Goal: Information Seeking & Learning: Learn about a topic

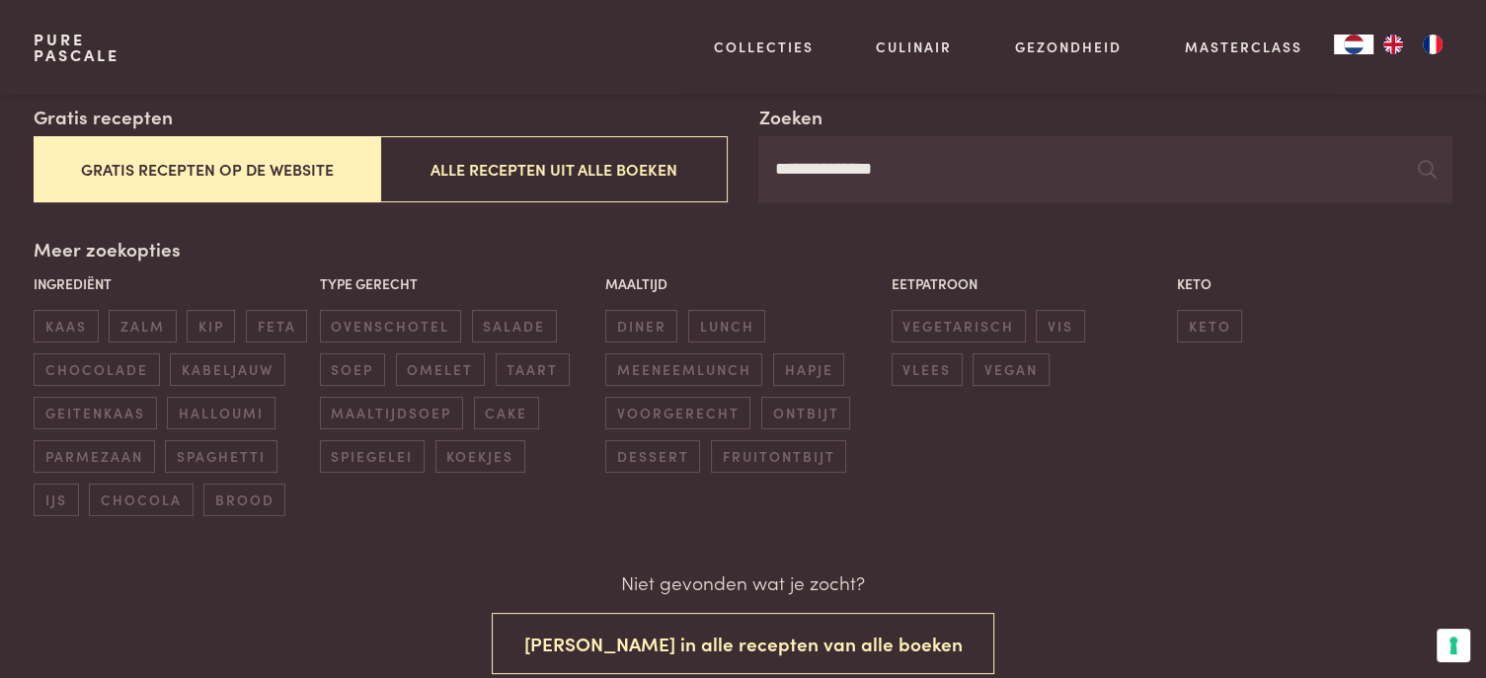
drag, startPoint x: 942, startPoint y: 172, endPoint x: 733, endPoint y: 172, distance: 209.4
click at [733, 172] on div "**********" at bounding box center [743, 153] width 1418 height 101
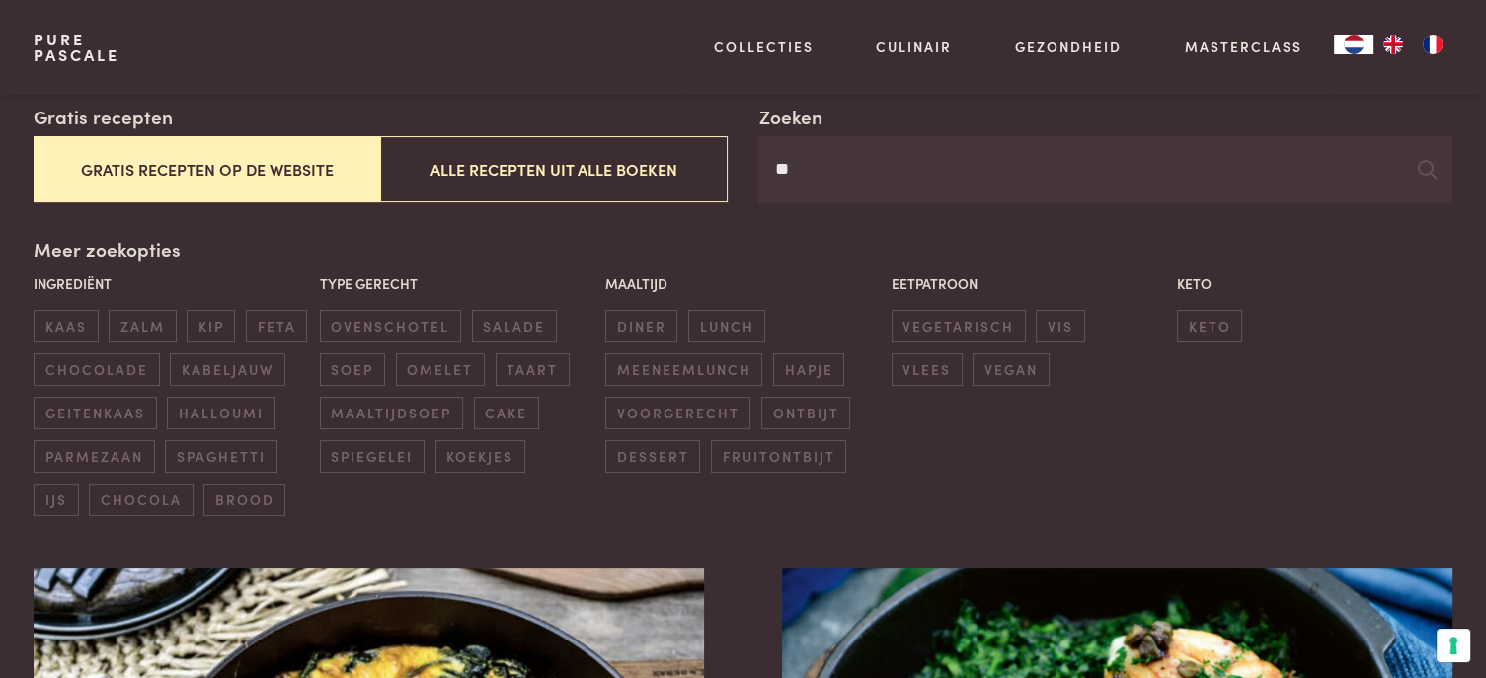
type input "*"
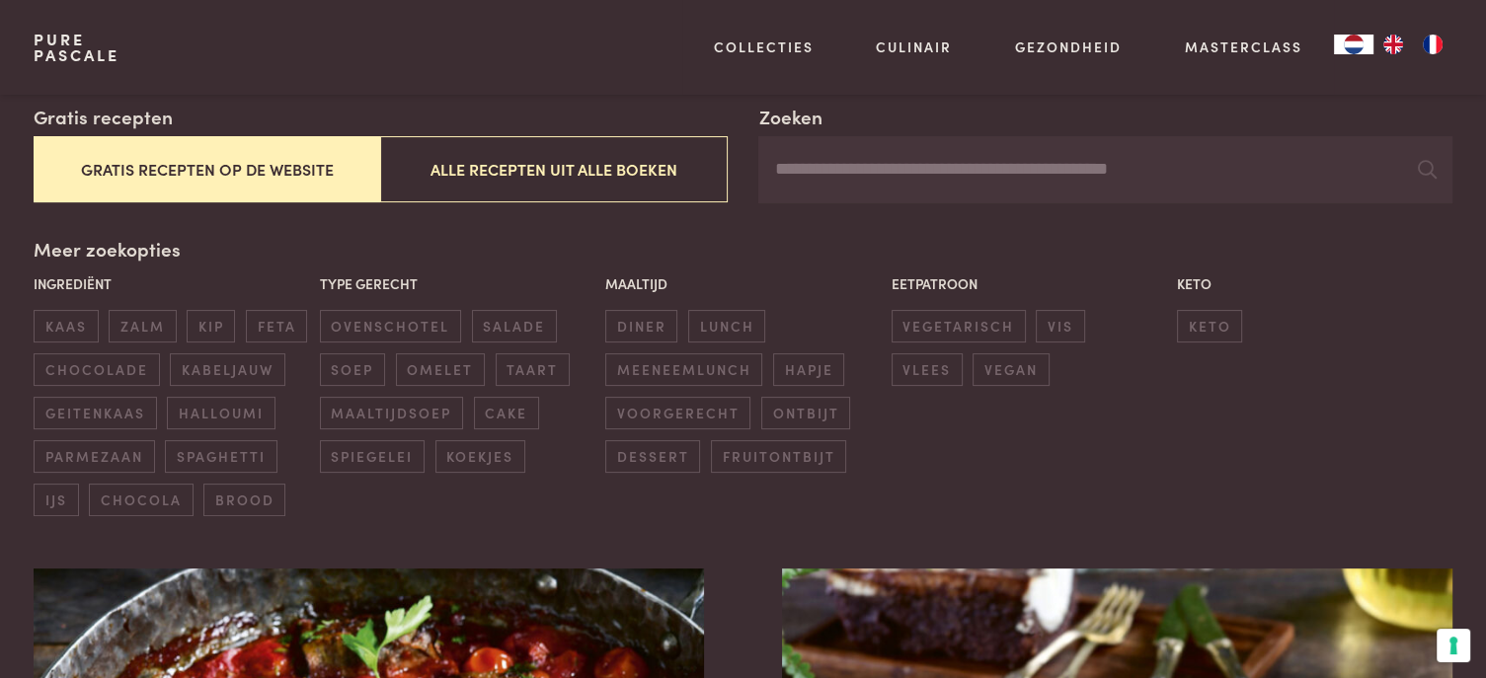
click at [822, 189] on input "Zoeken" at bounding box center [1104, 169] width 693 height 67
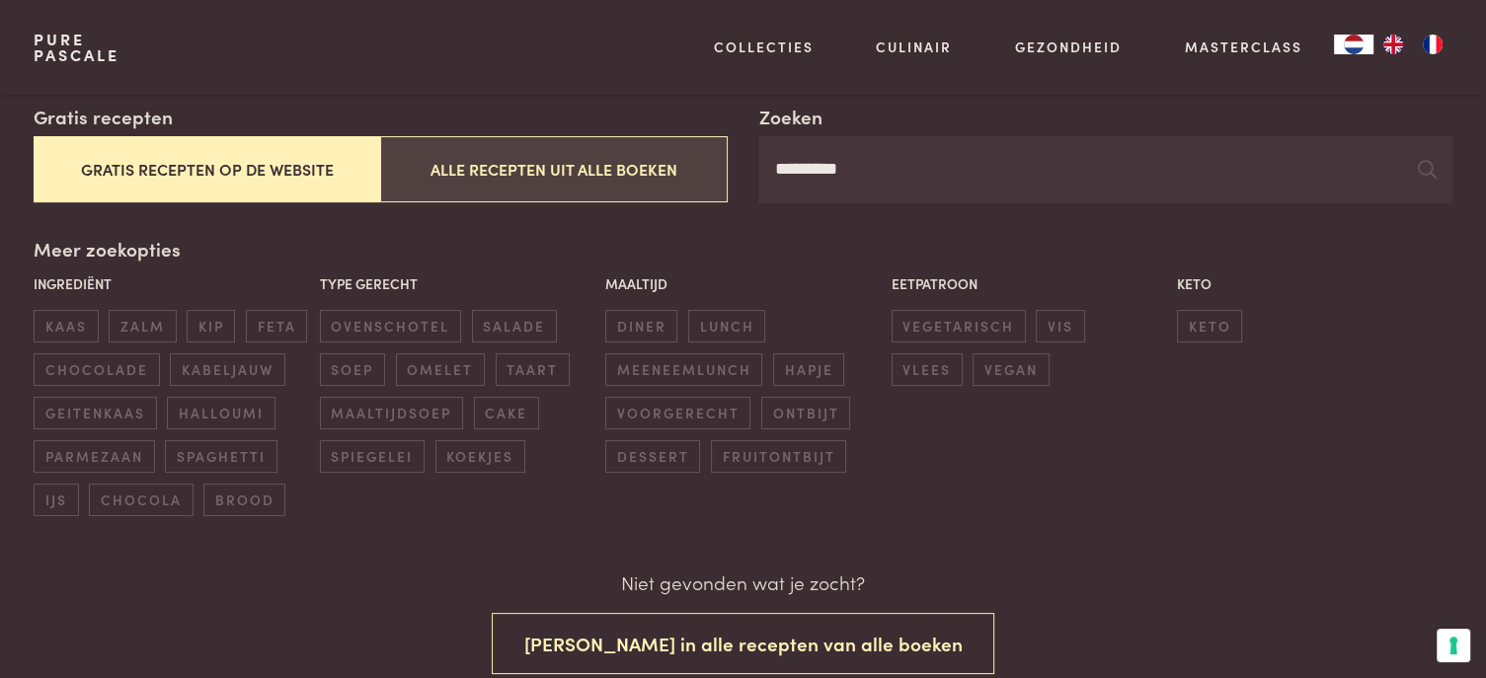
type input "*********"
click at [569, 165] on button "Alle recepten uit alle boeken" at bounding box center [553, 169] width 347 height 66
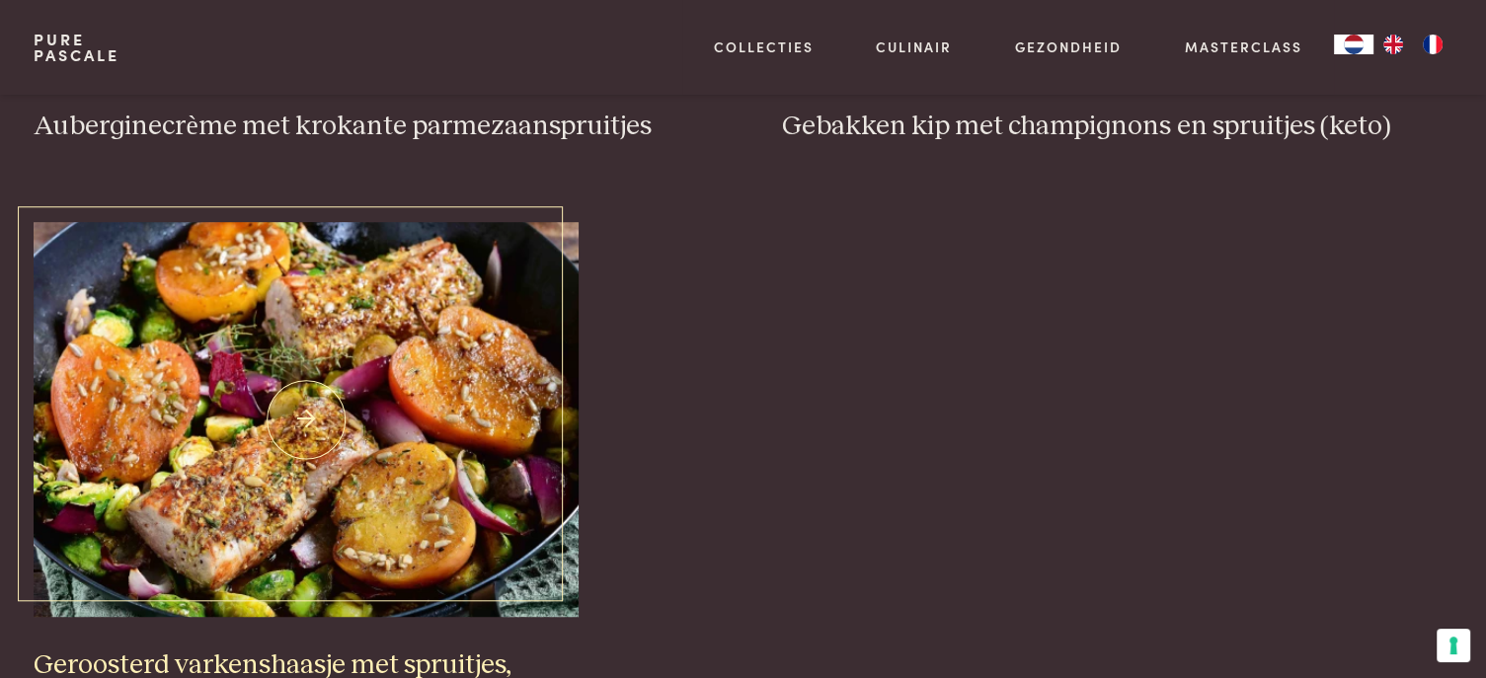
scroll to position [1540, 0]
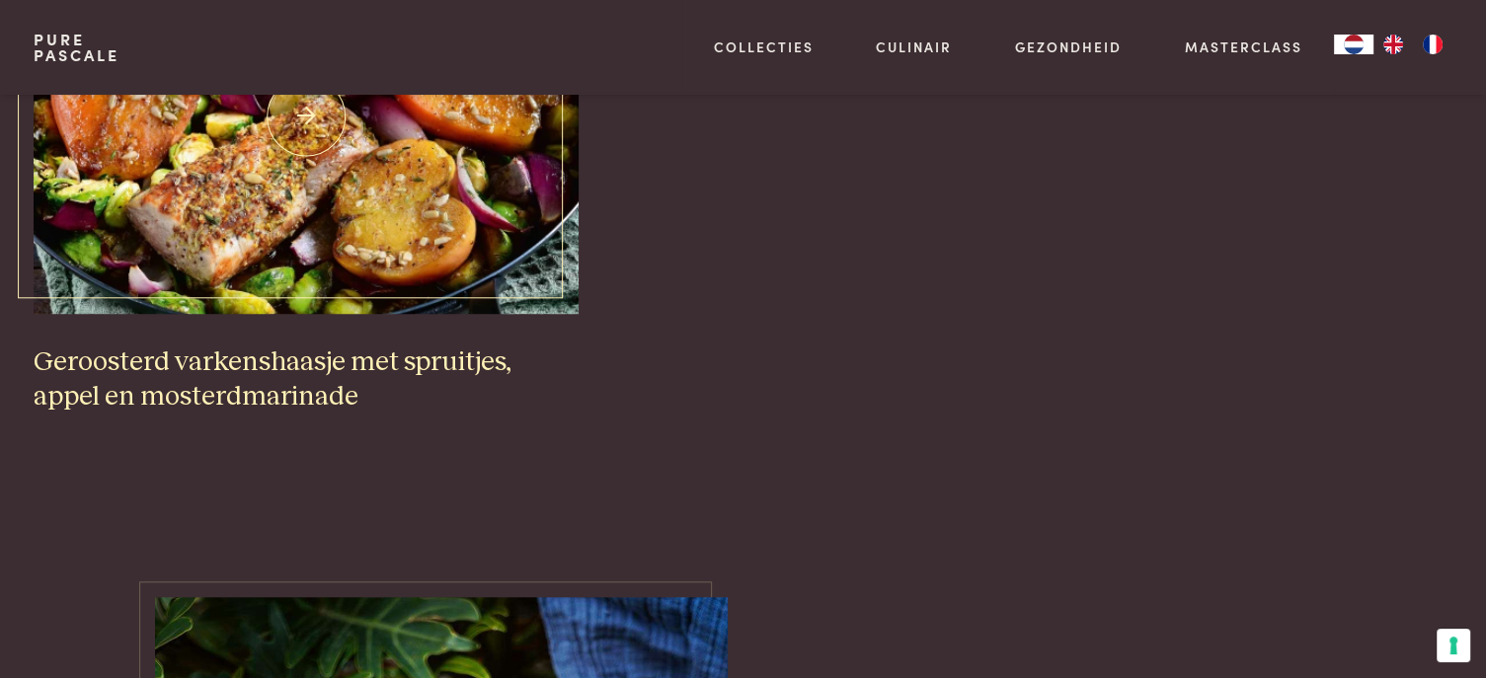
click at [254, 362] on h3 "Geroosterd varkenshaasje met spruitjes, appel en mosterdmarinade" at bounding box center [306, 380] width 545 height 68
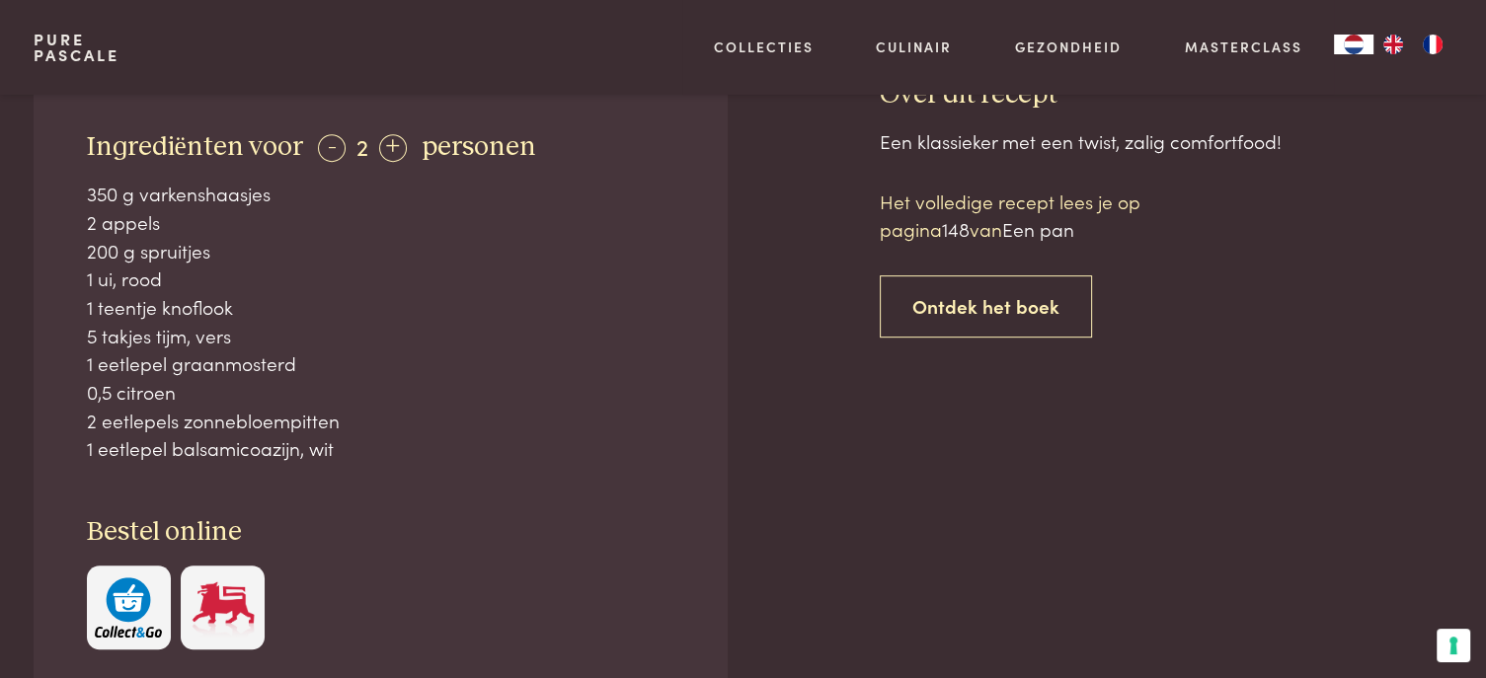
scroll to position [593, 0]
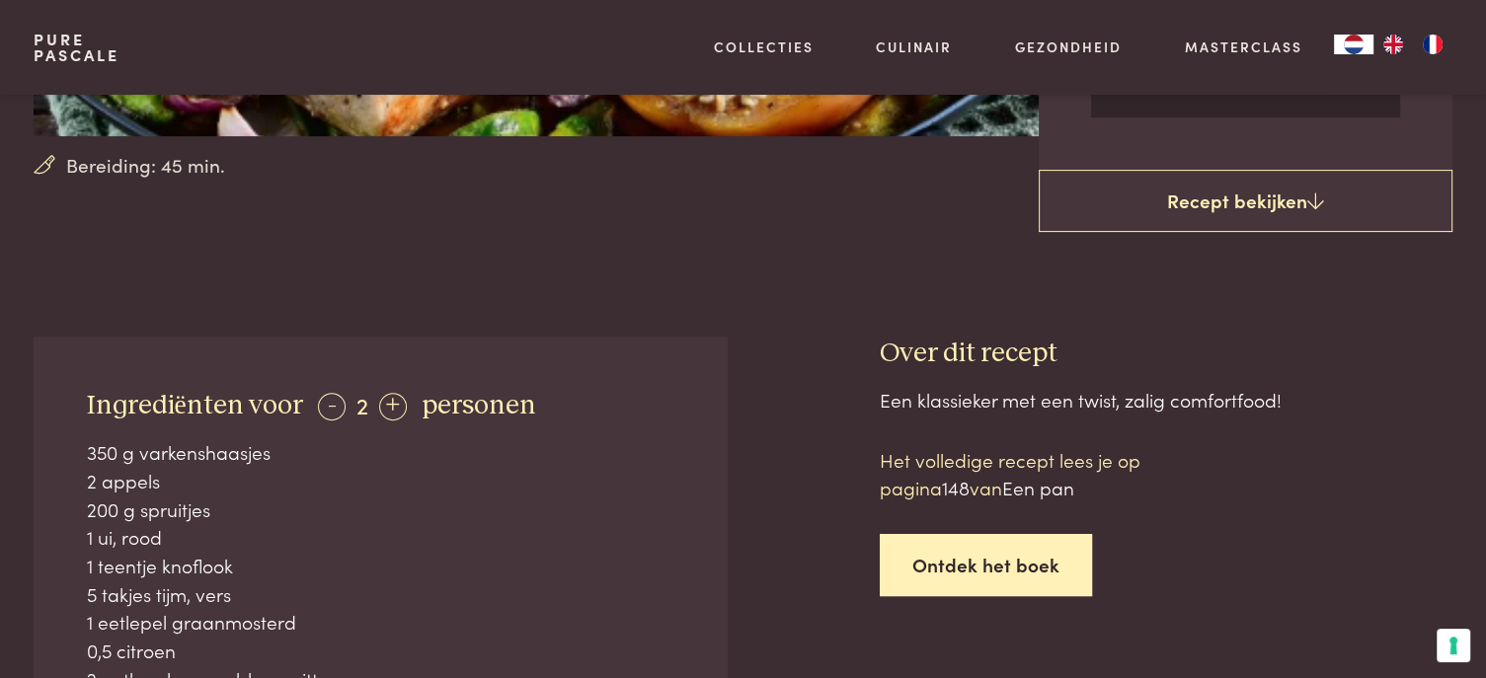
click at [970, 534] on link "Ontdek het boek" at bounding box center [986, 565] width 212 height 62
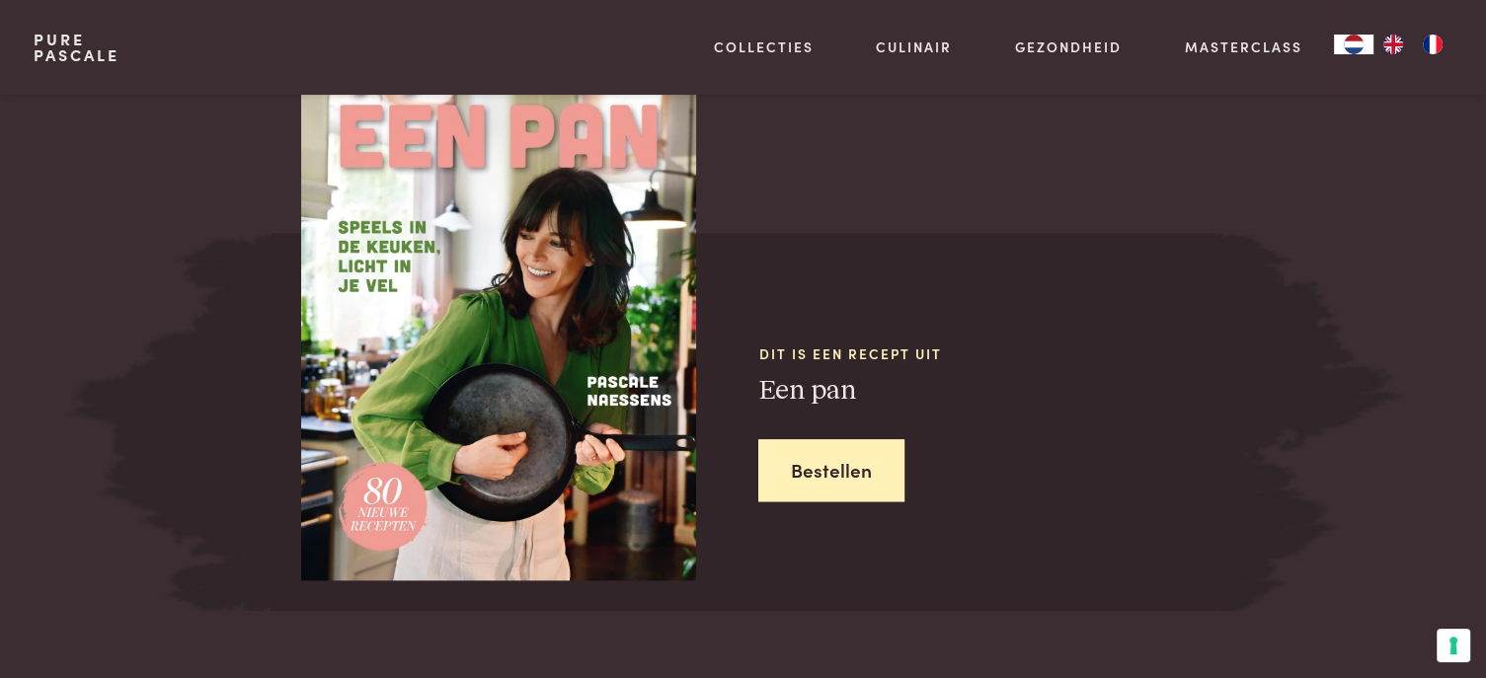
scroll to position [1861, 0]
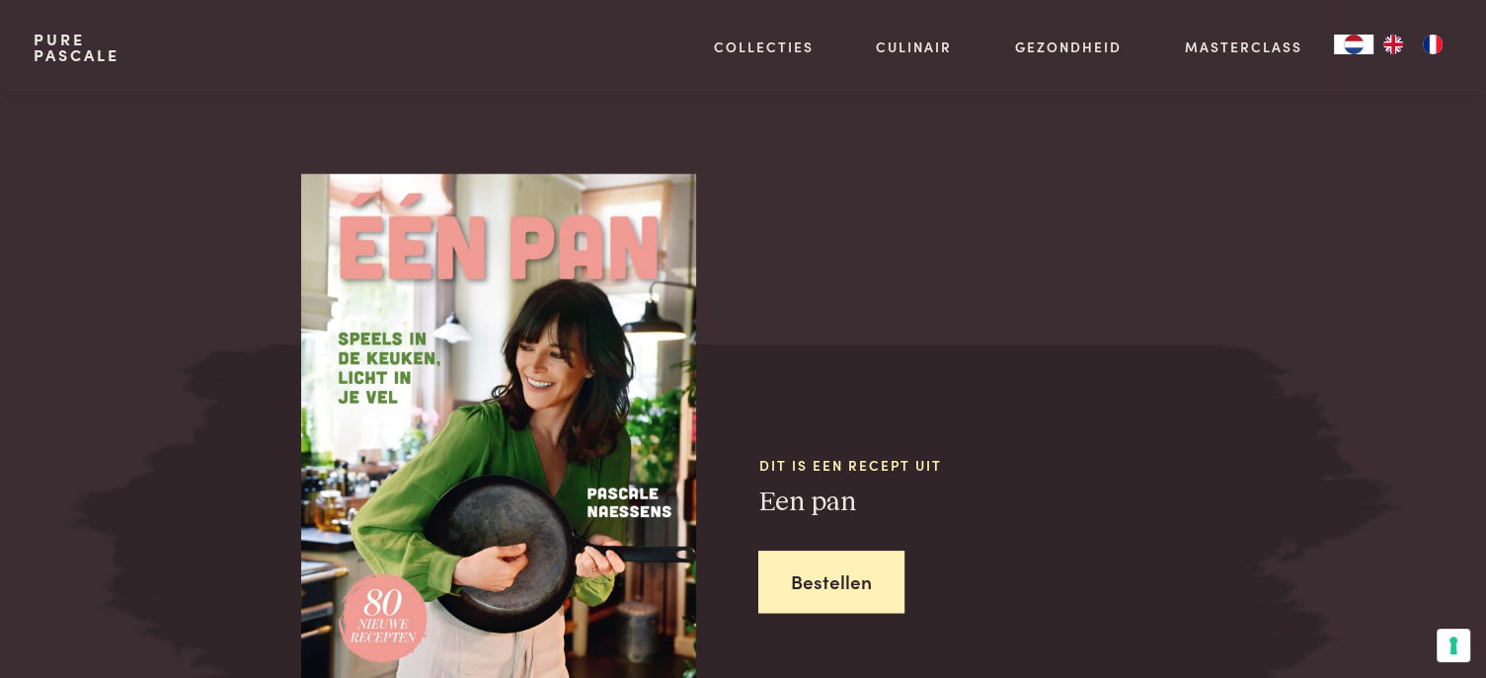
scroll to position [1564, 0]
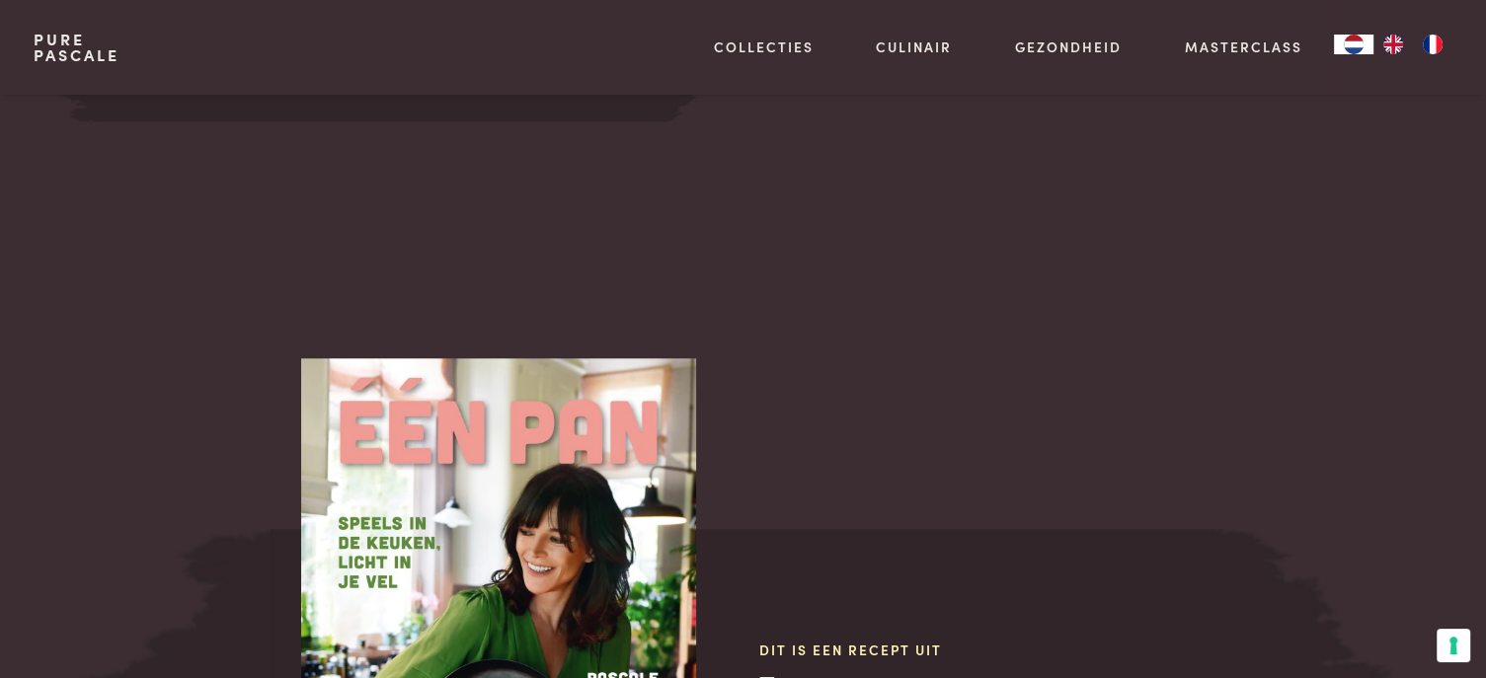
scroll to position [1861, 0]
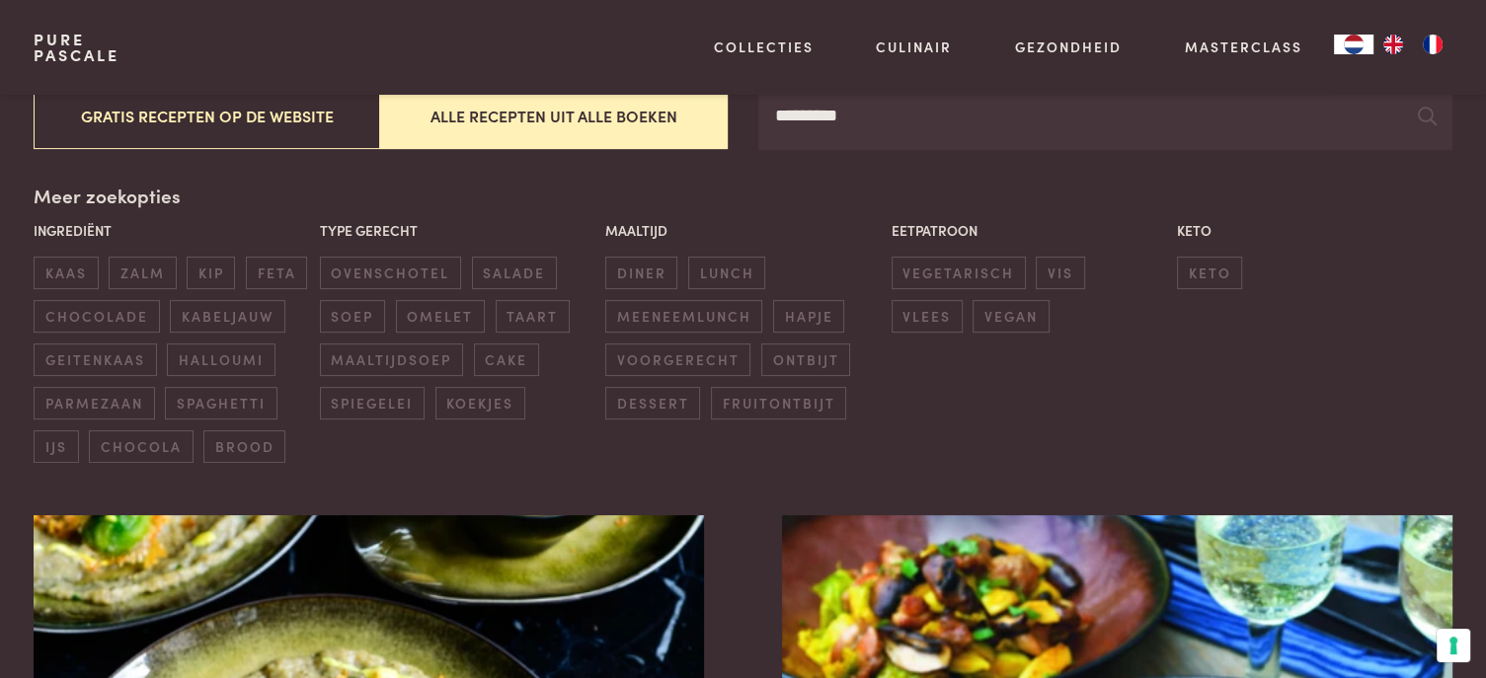
scroll to position [157, 0]
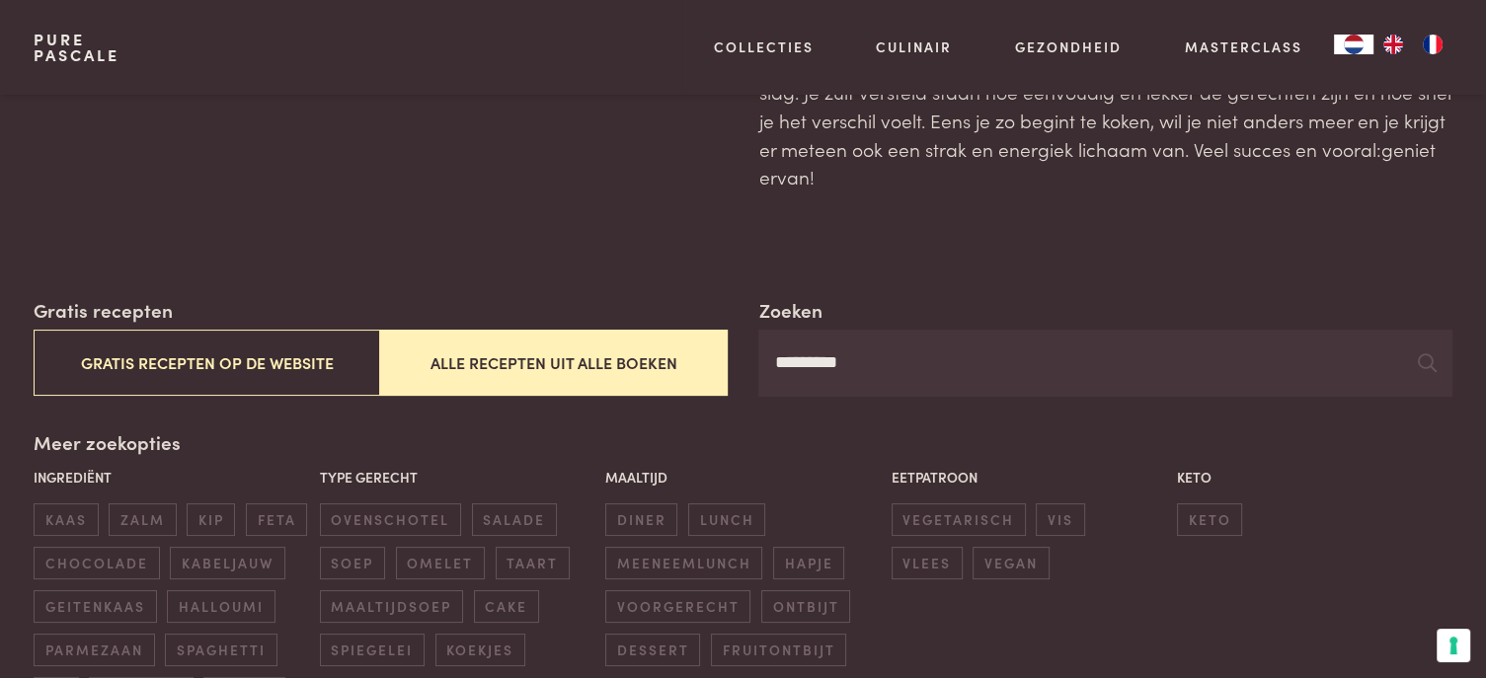
click at [861, 362] on input "*********" at bounding box center [1104, 363] width 693 height 67
type input "*"
click at [533, 357] on button "Alle recepten uit alle boeken" at bounding box center [553, 363] width 347 height 66
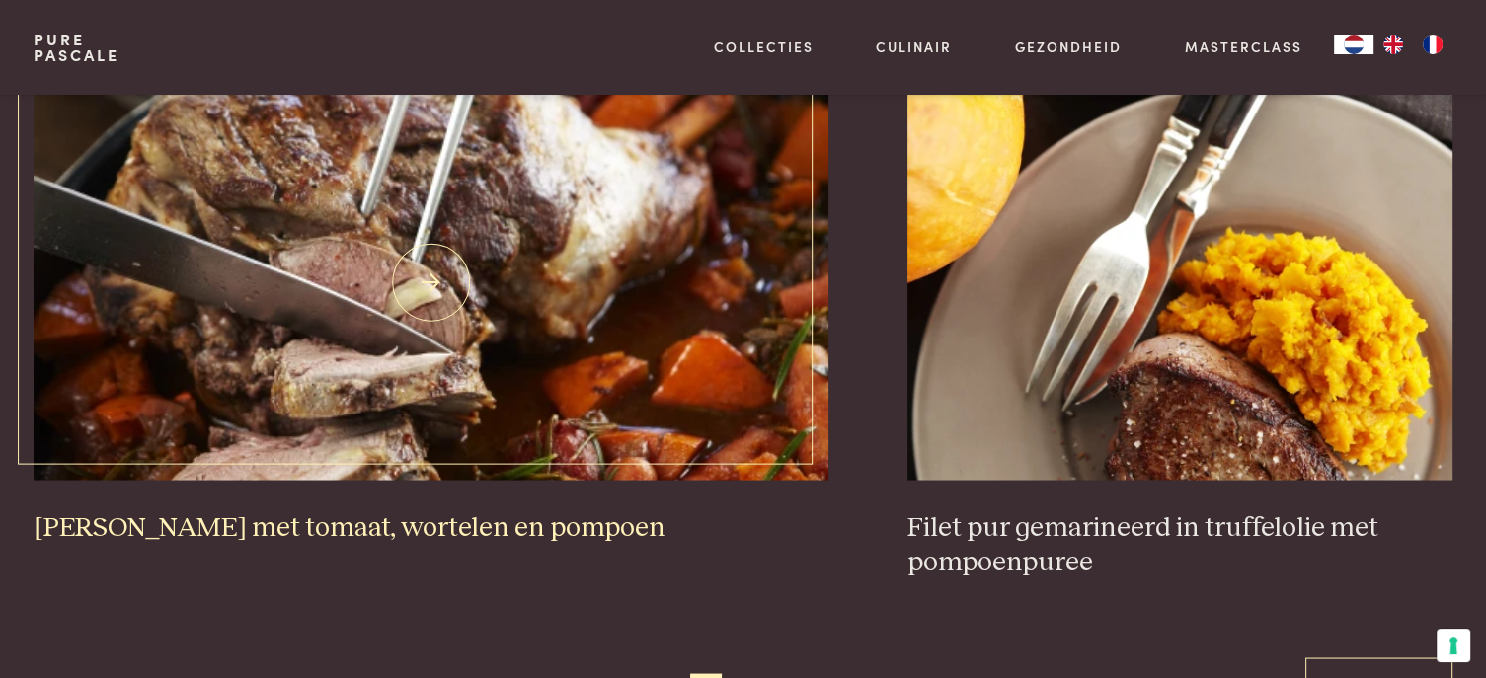
scroll to position [3712, 0]
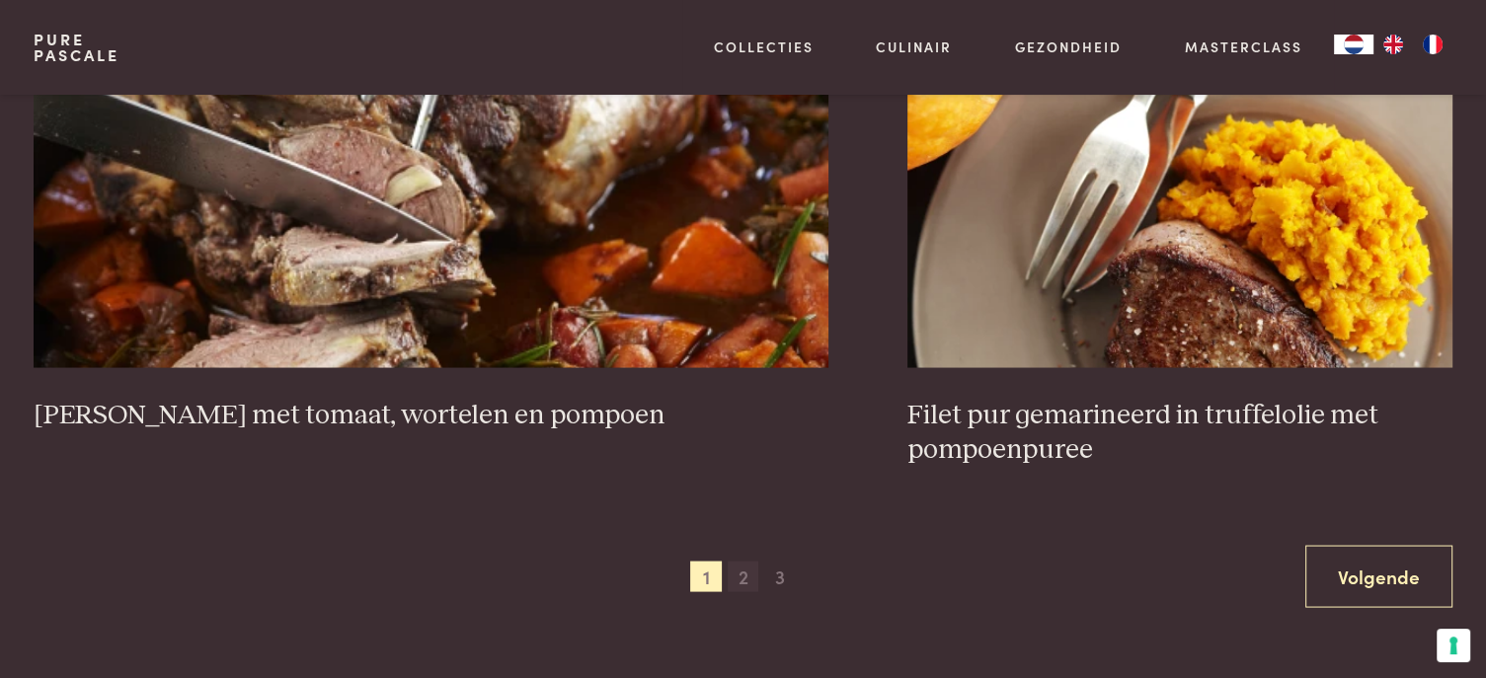
click at [738, 574] on span "2" at bounding box center [744, 577] width 32 height 32
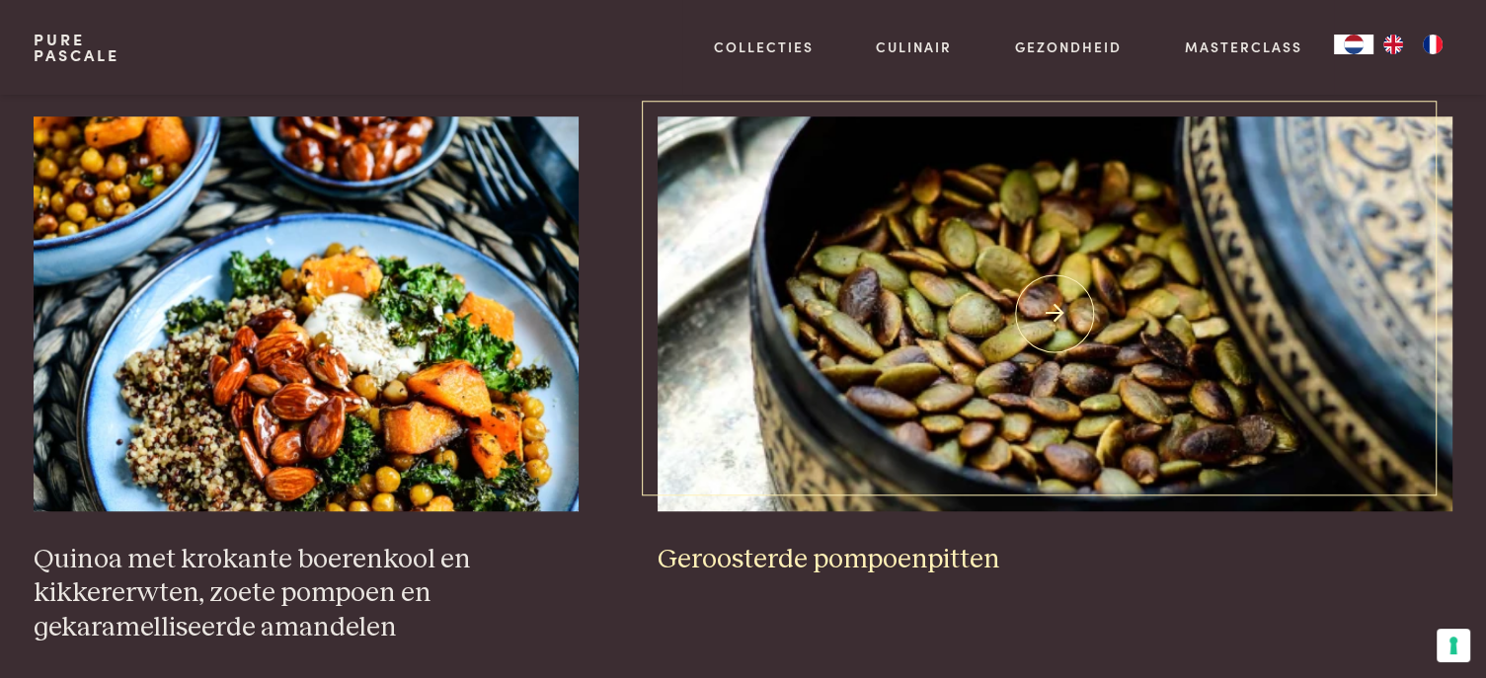
scroll to position [1342, 0]
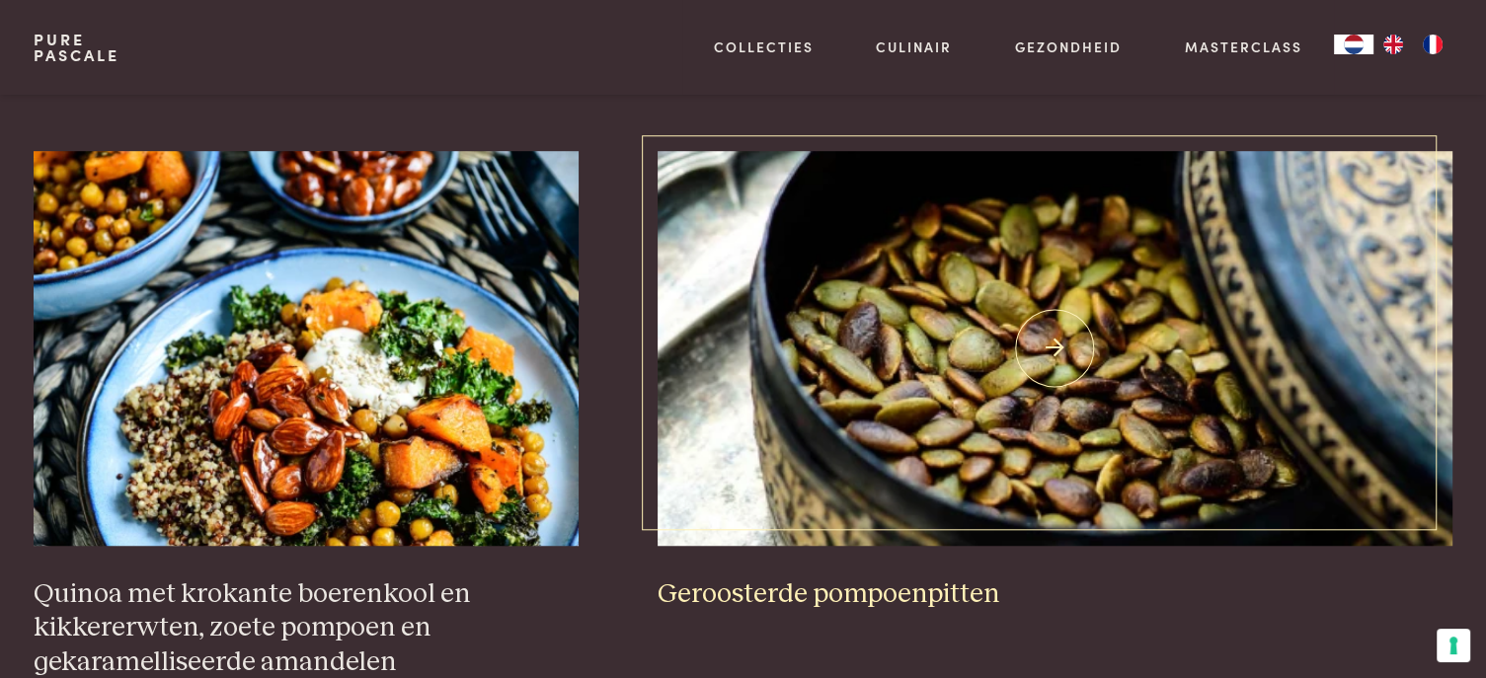
click at [1050, 311] on img at bounding box center [1055, 348] width 795 height 395
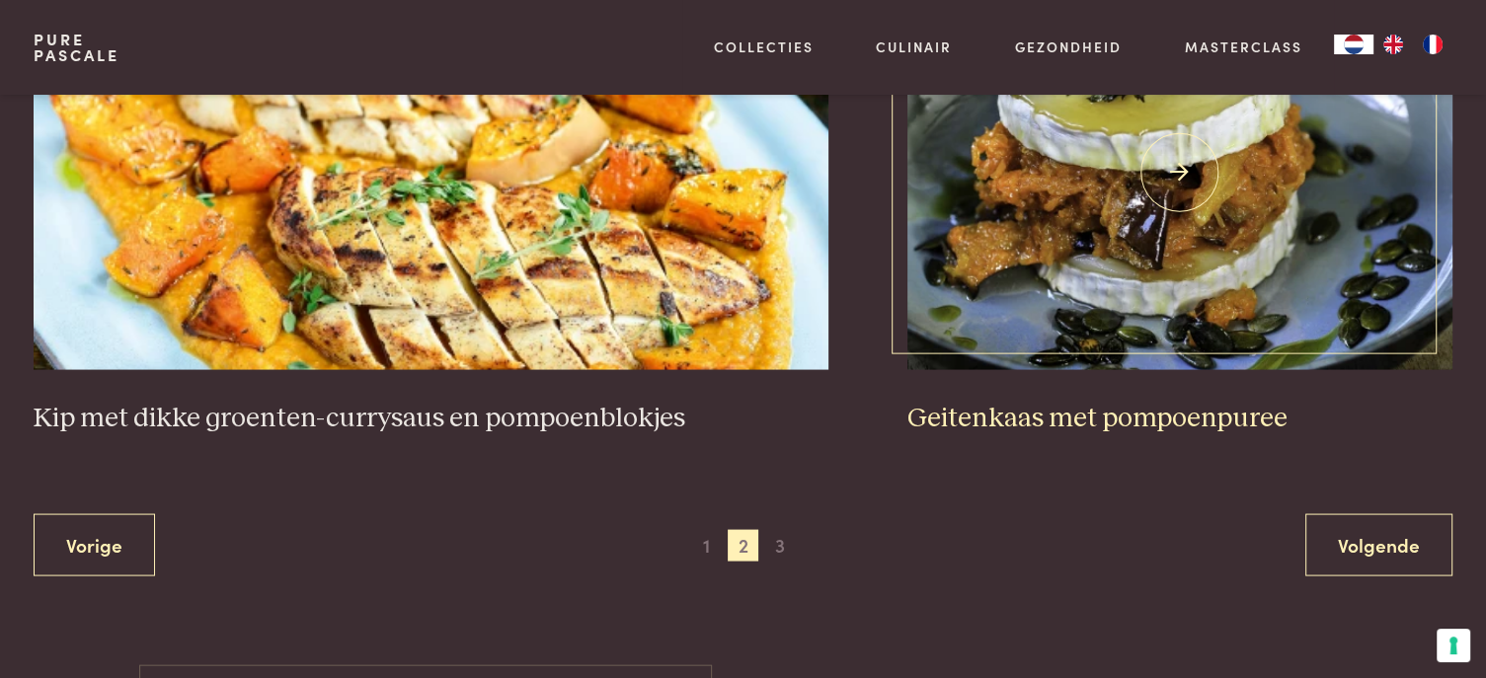
scroll to position [3910, 0]
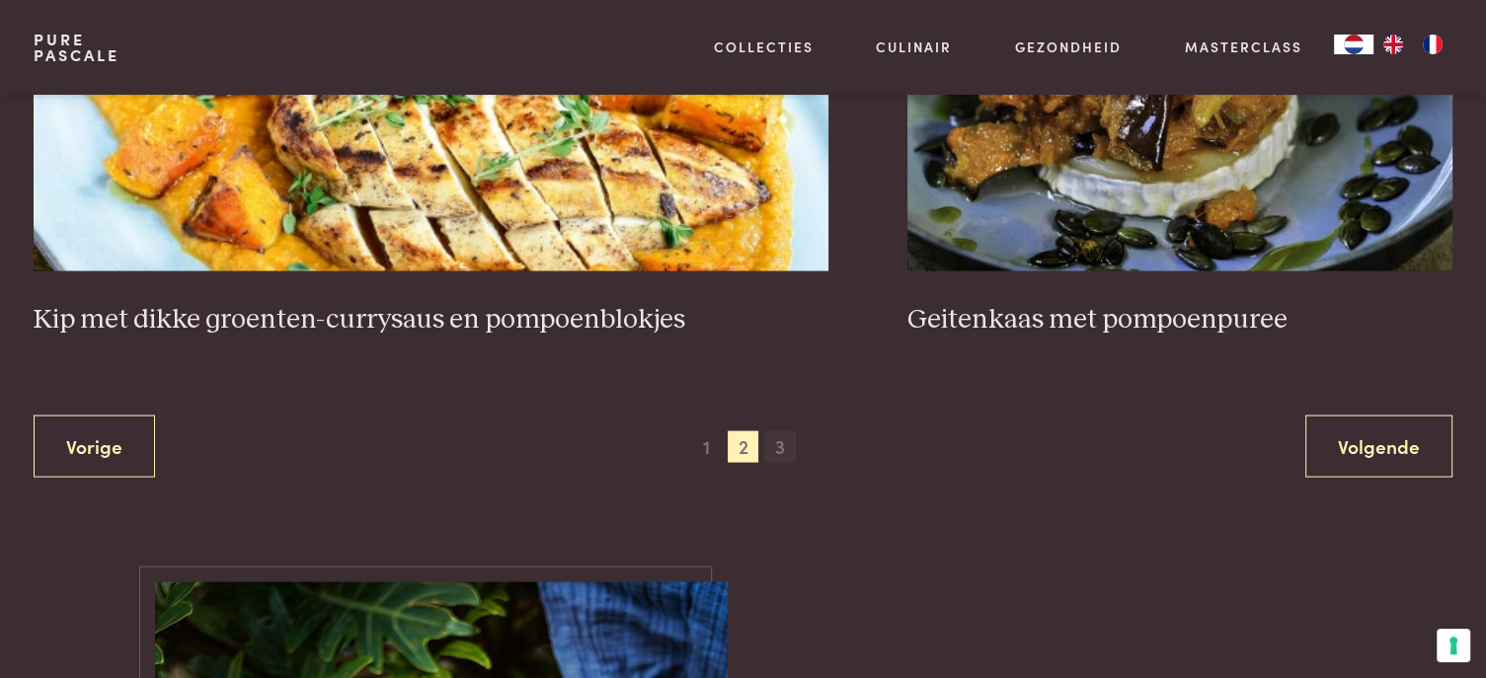
click at [779, 432] on span "3" at bounding box center [780, 448] width 32 height 32
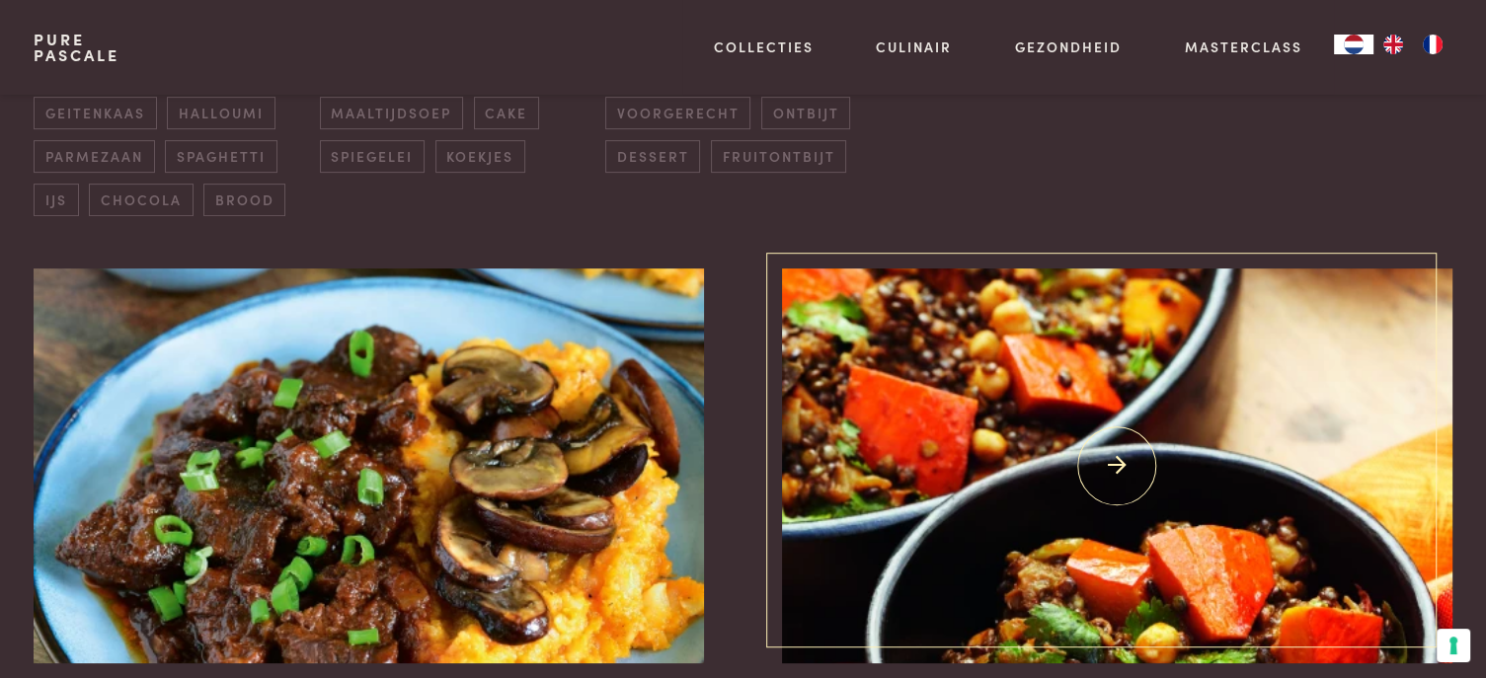
scroll to position [947, 0]
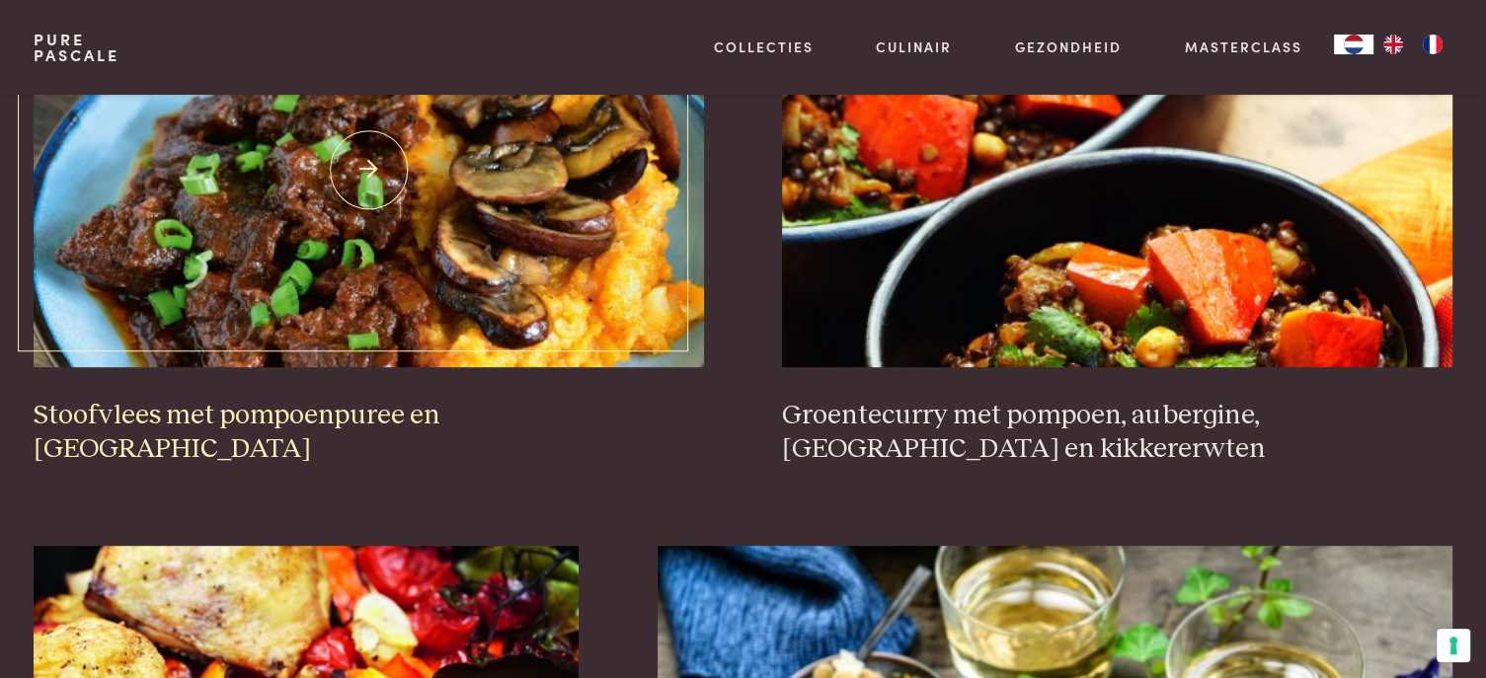
click at [369, 164] on img at bounding box center [369, 169] width 670 height 395
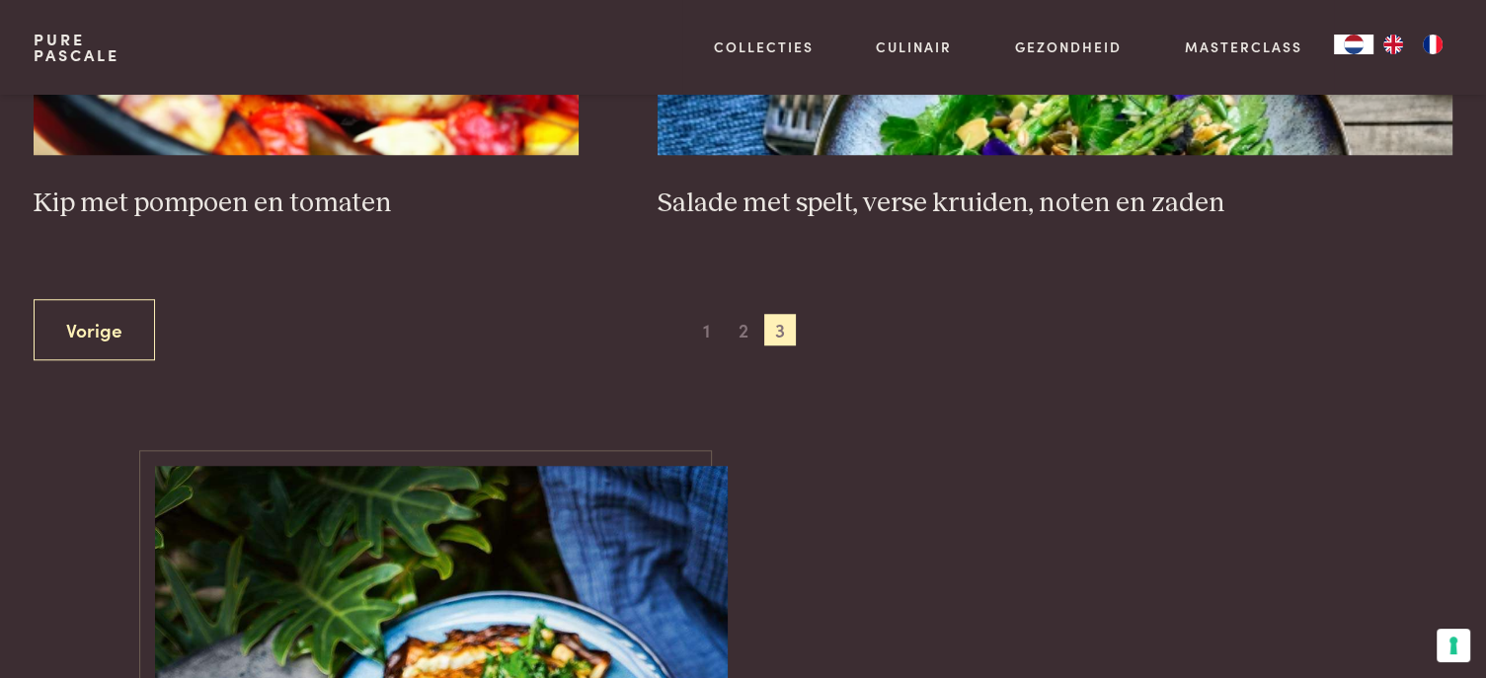
scroll to position [1737, 0]
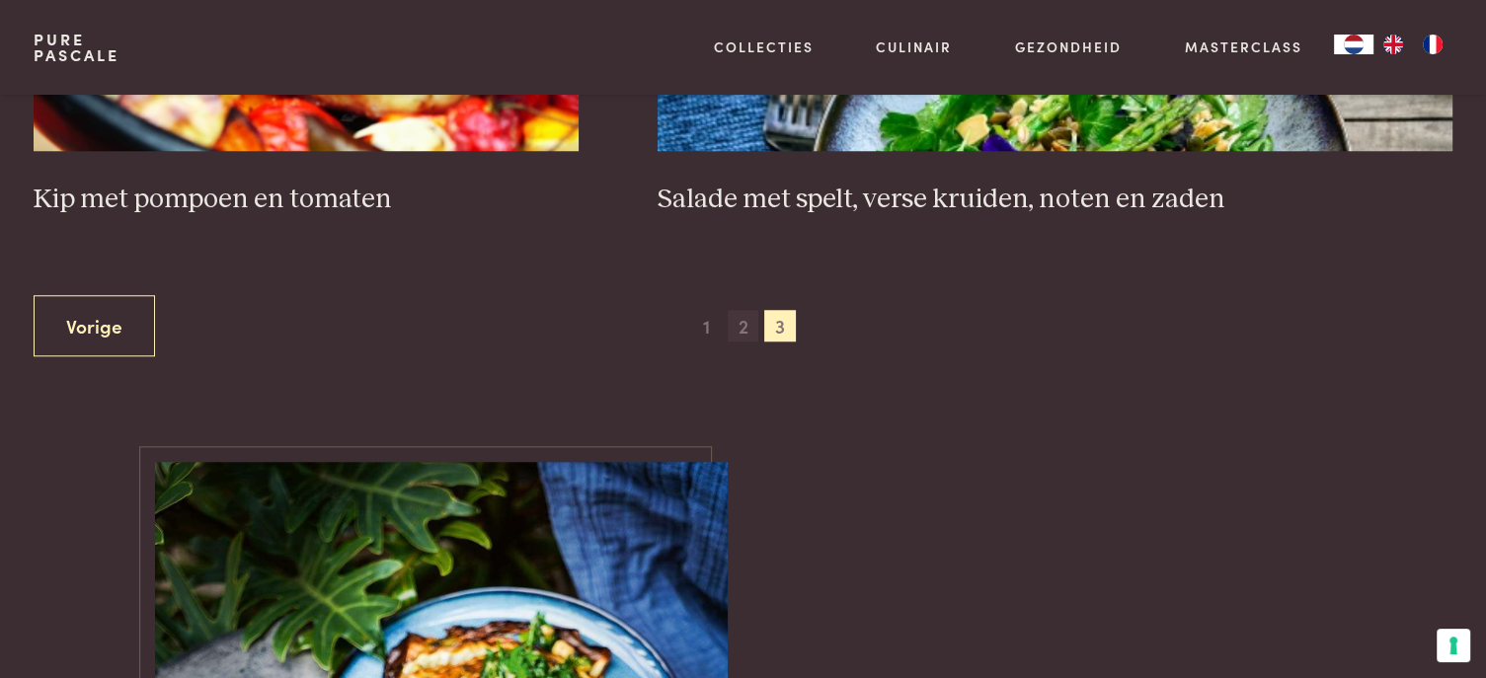
click at [741, 325] on span "2" at bounding box center [744, 326] width 32 height 32
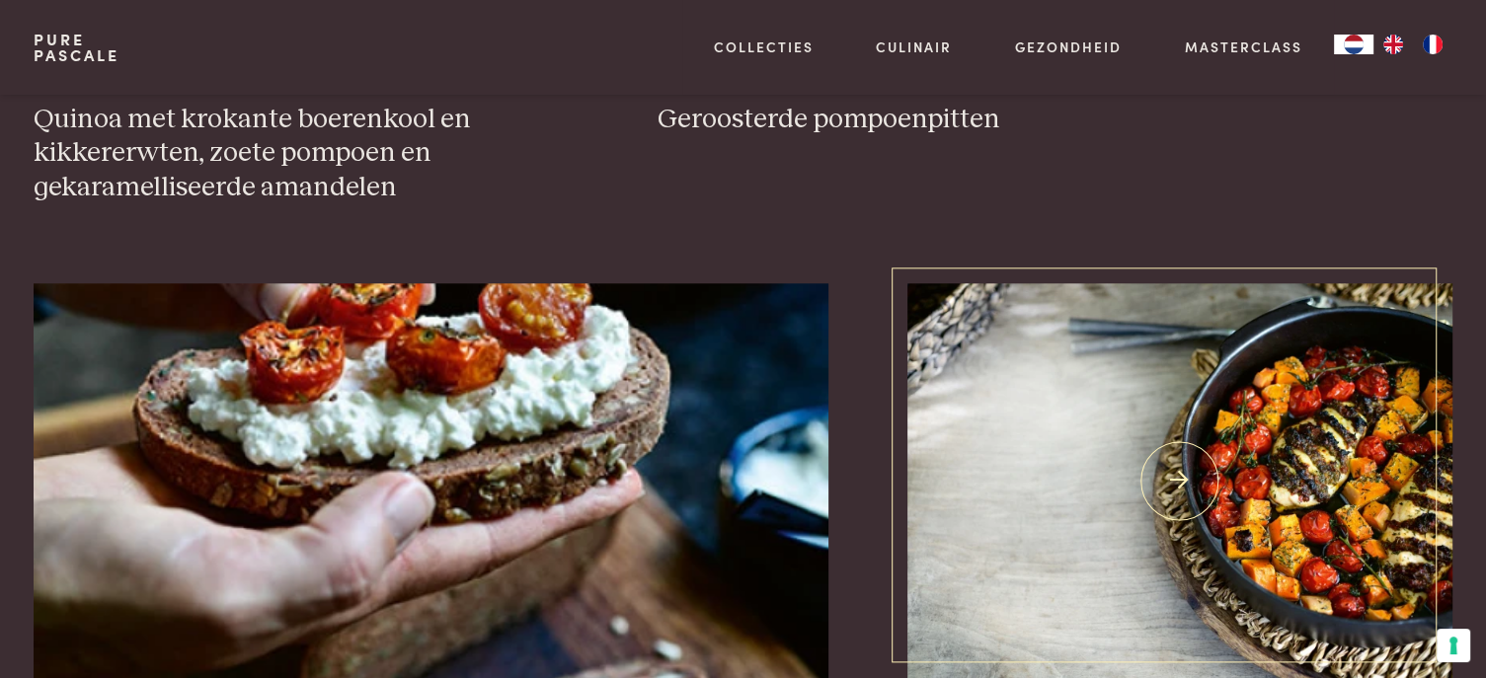
scroll to position [2033, 0]
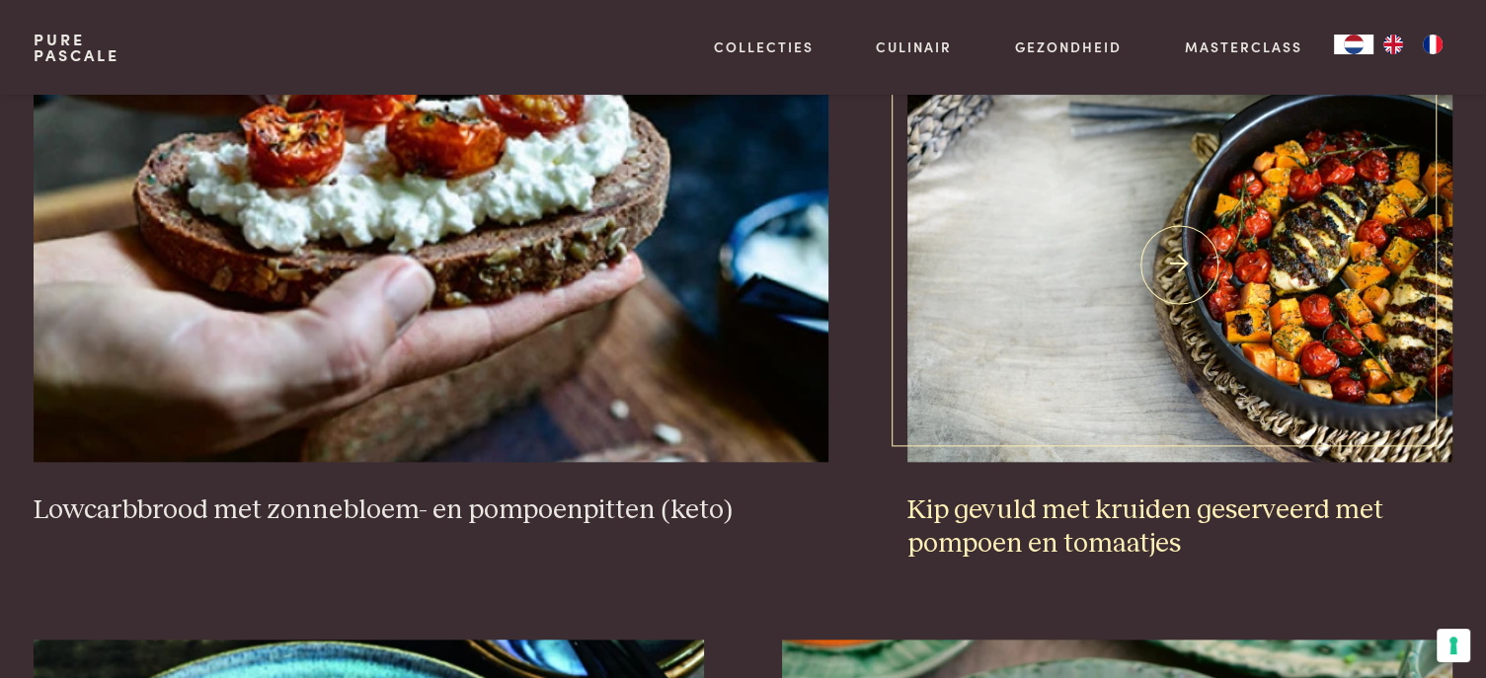
click at [1141, 494] on h3 "Kip gevuld met kruiden geserveerd met pompoen en tomaatjes" at bounding box center [1180, 528] width 545 height 68
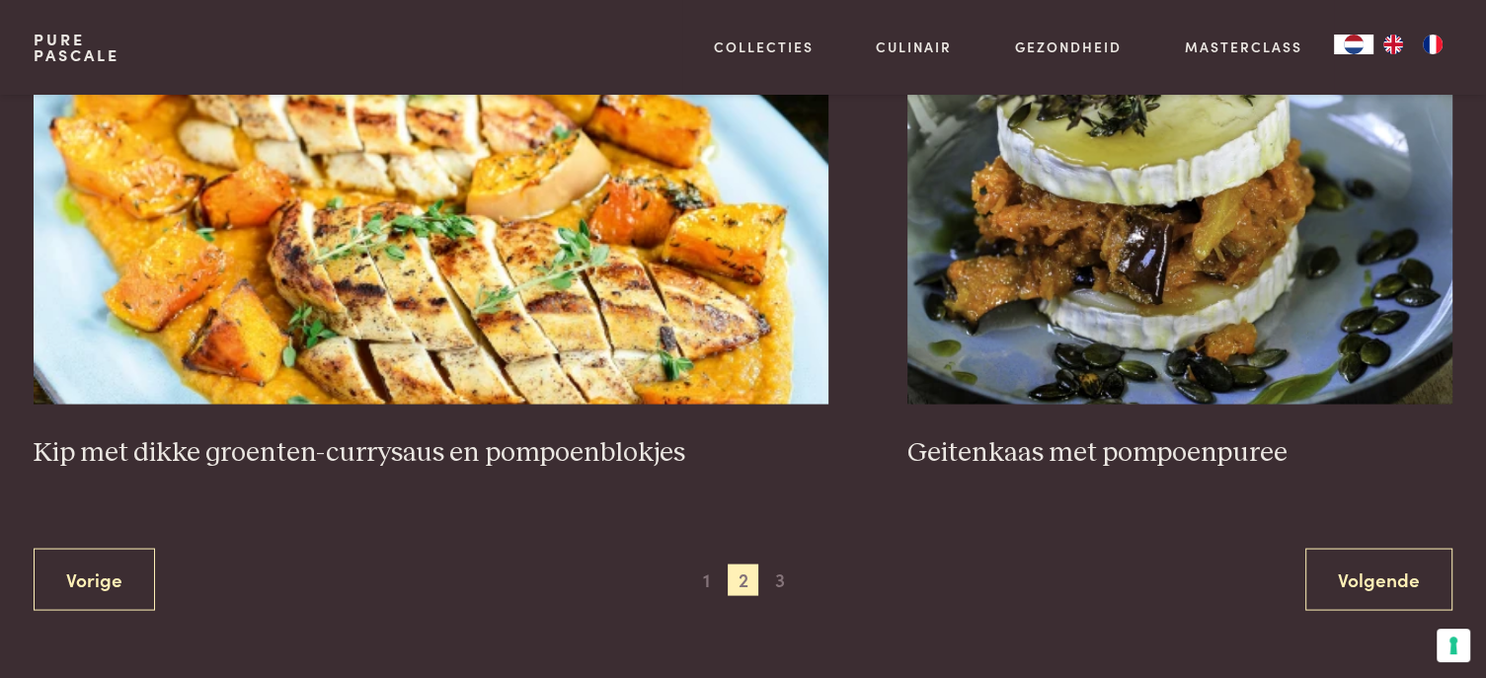
scroll to position [3811, 0]
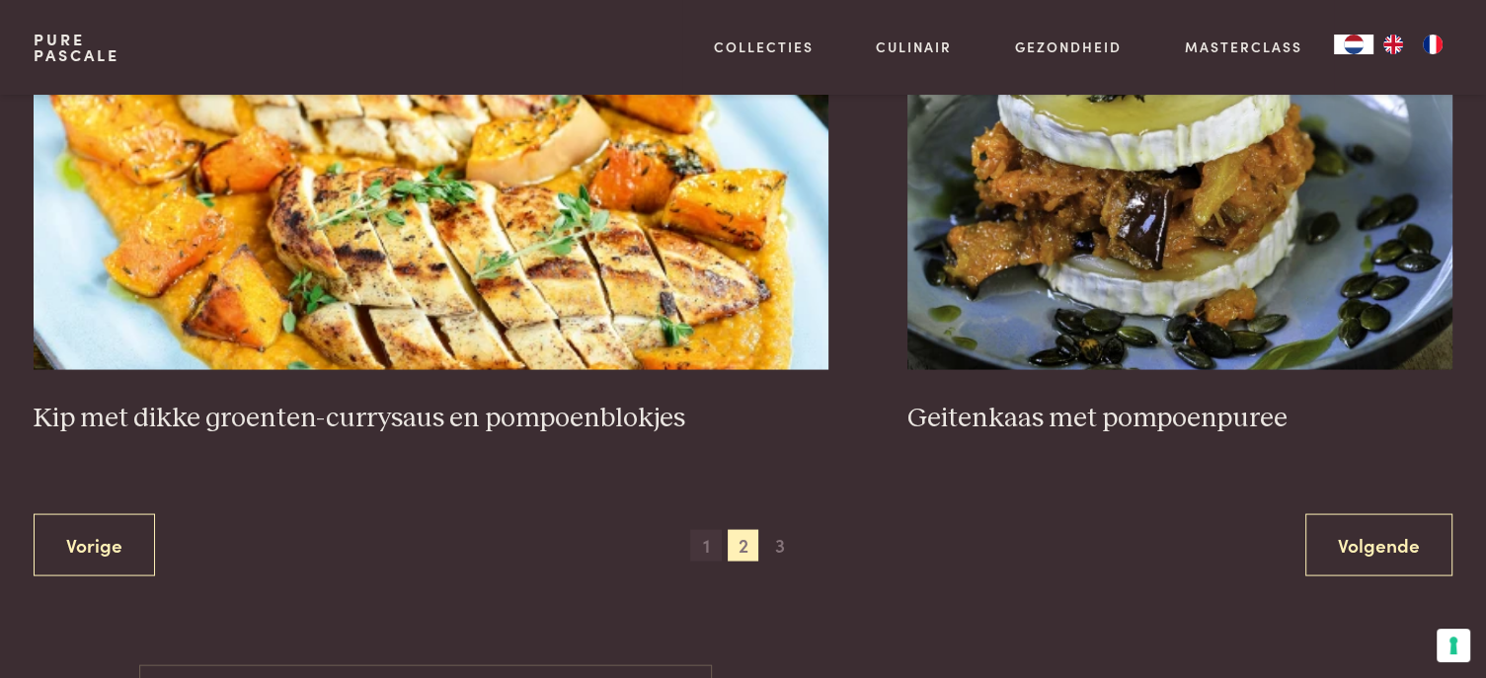
click at [707, 530] on span "1" at bounding box center [706, 546] width 32 height 32
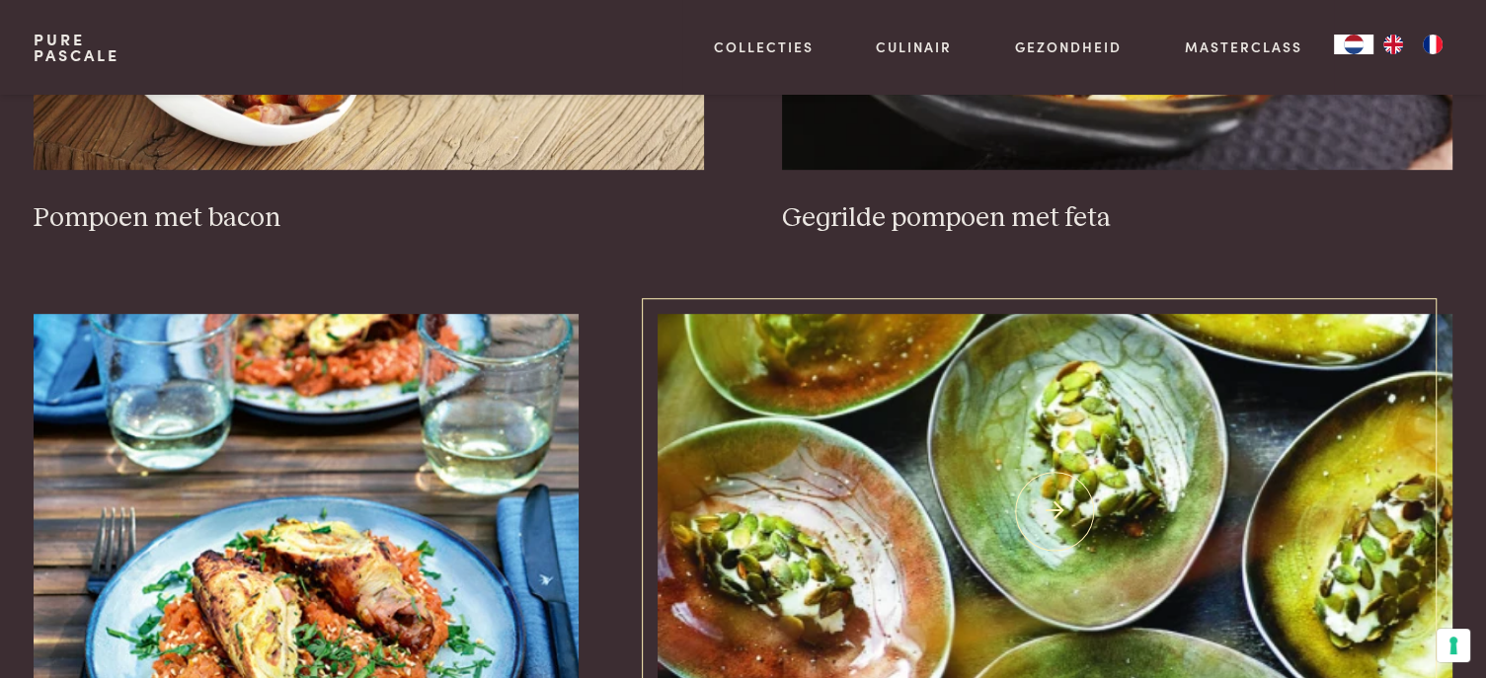
scroll to position [1441, 0]
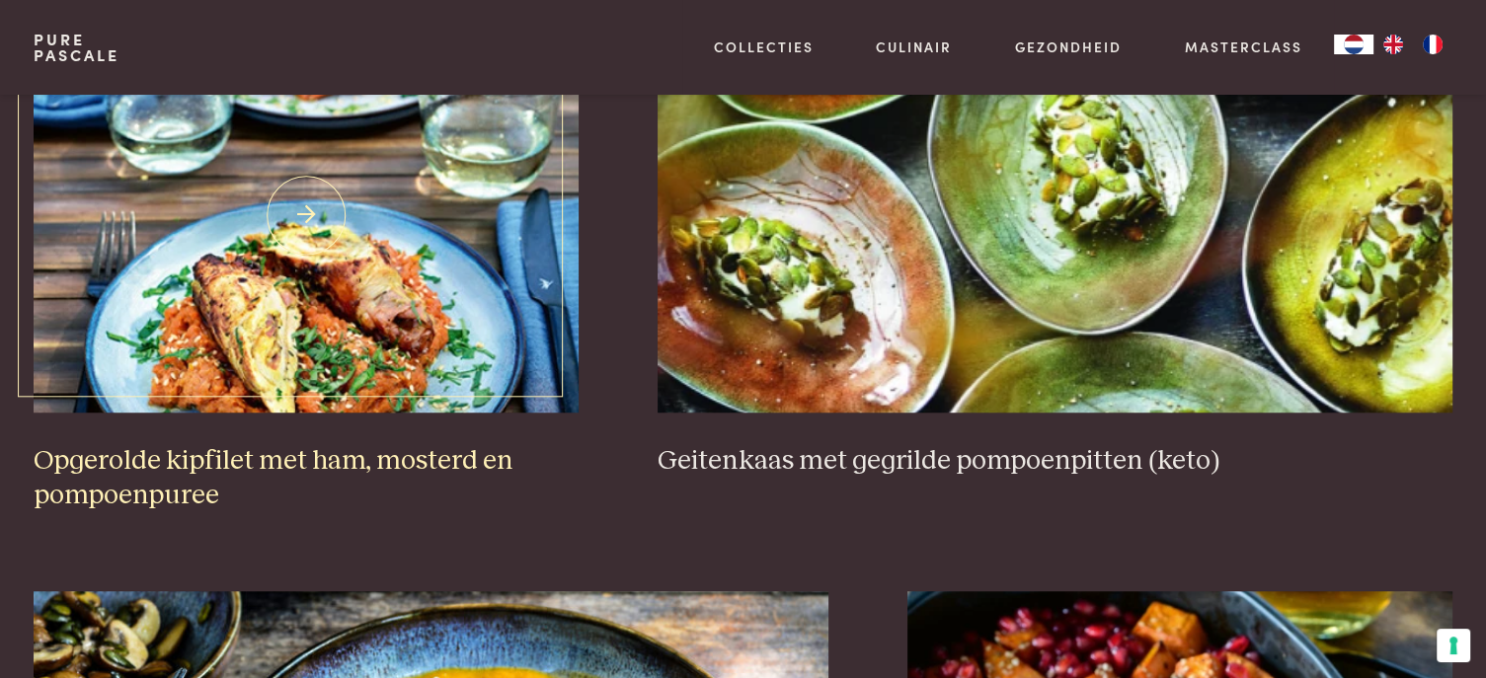
click at [235, 457] on h3 "Opgerolde kipfilet met ham, mosterd en pompoenpuree" at bounding box center [306, 478] width 545 height 68
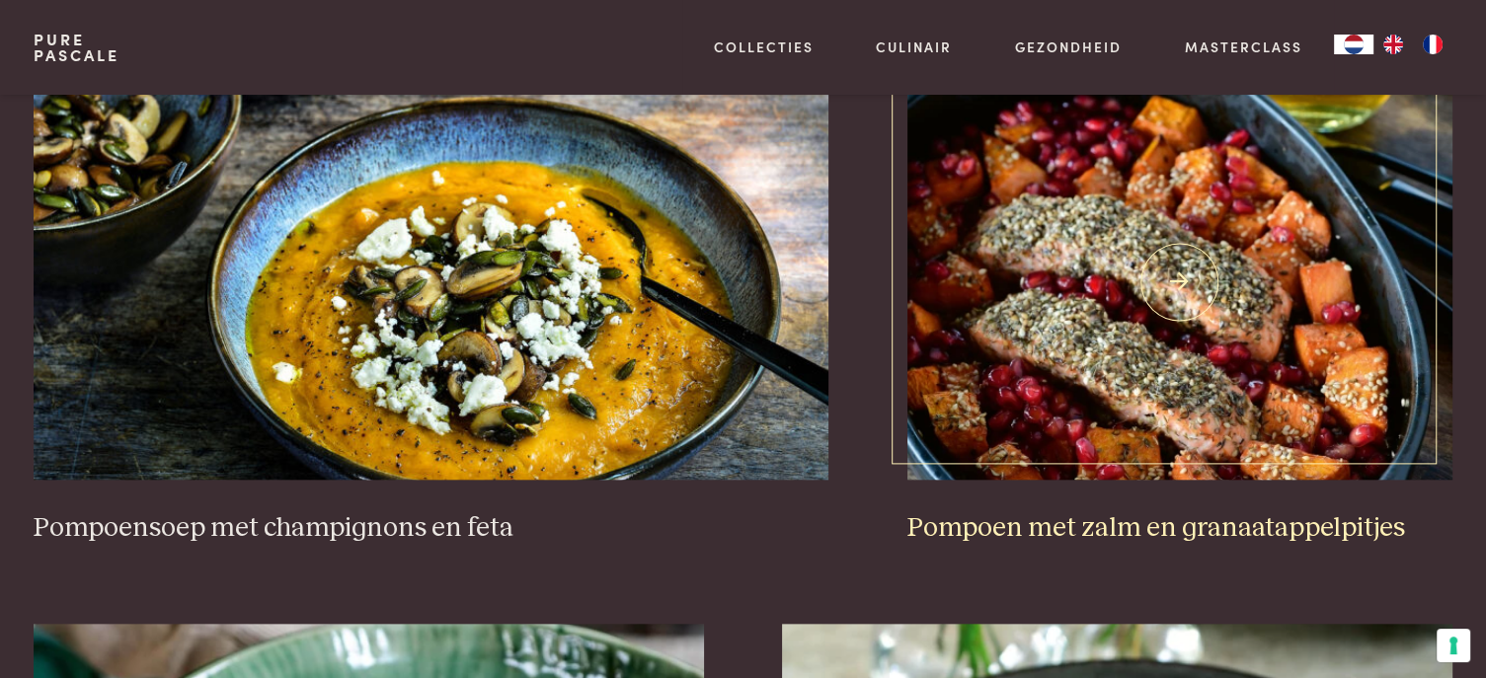
scroll to position [2033, 0]
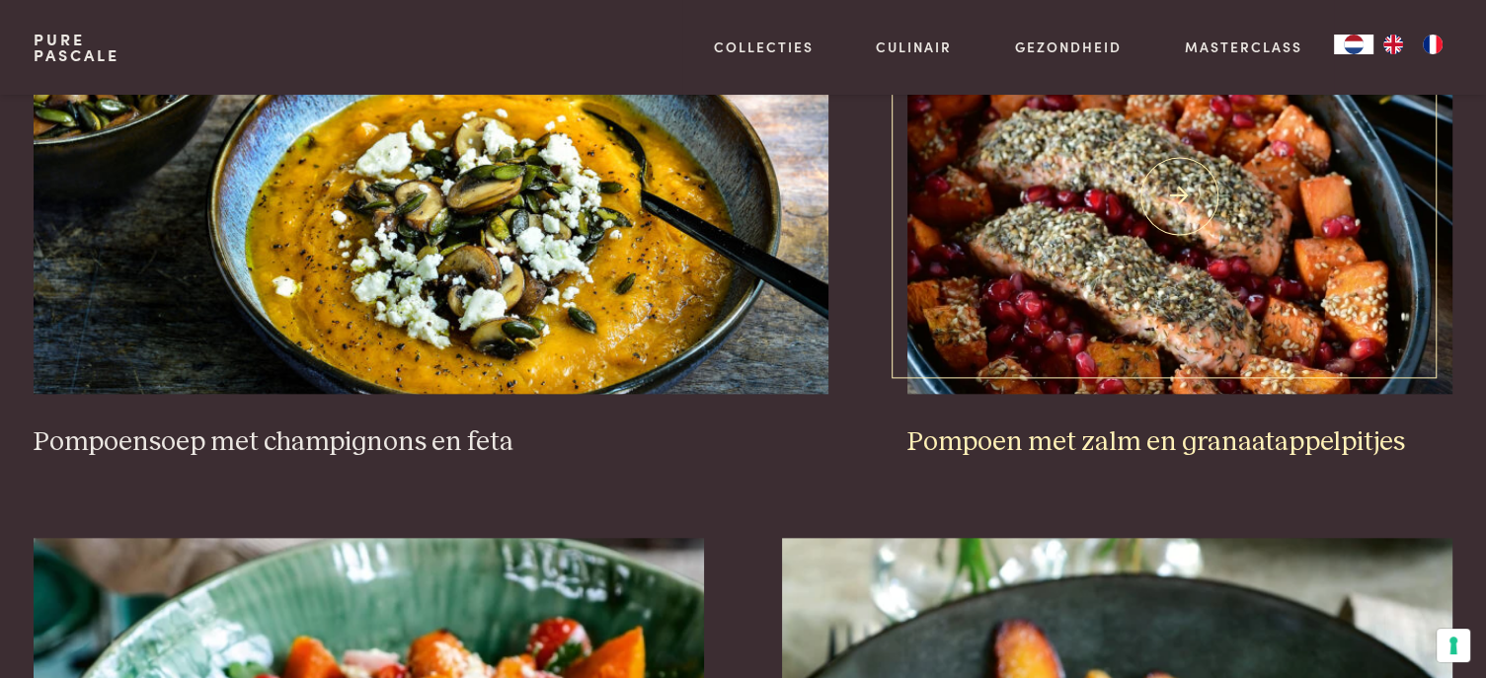
click at [1209, 437] on h3 "Pompoen met zalm en granaatappelpitjes" at bounding box center [1180, 443] width 545 height 35
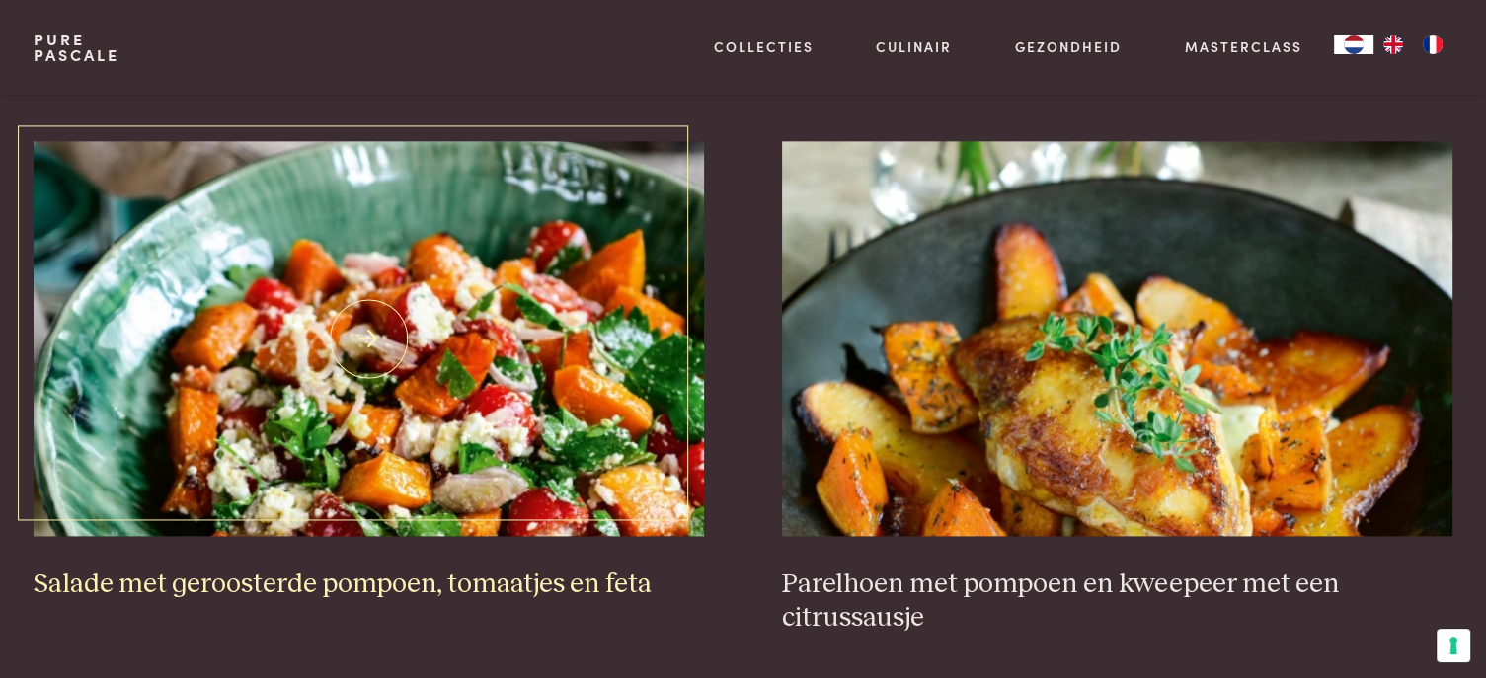
scroll to position [2626, 0]
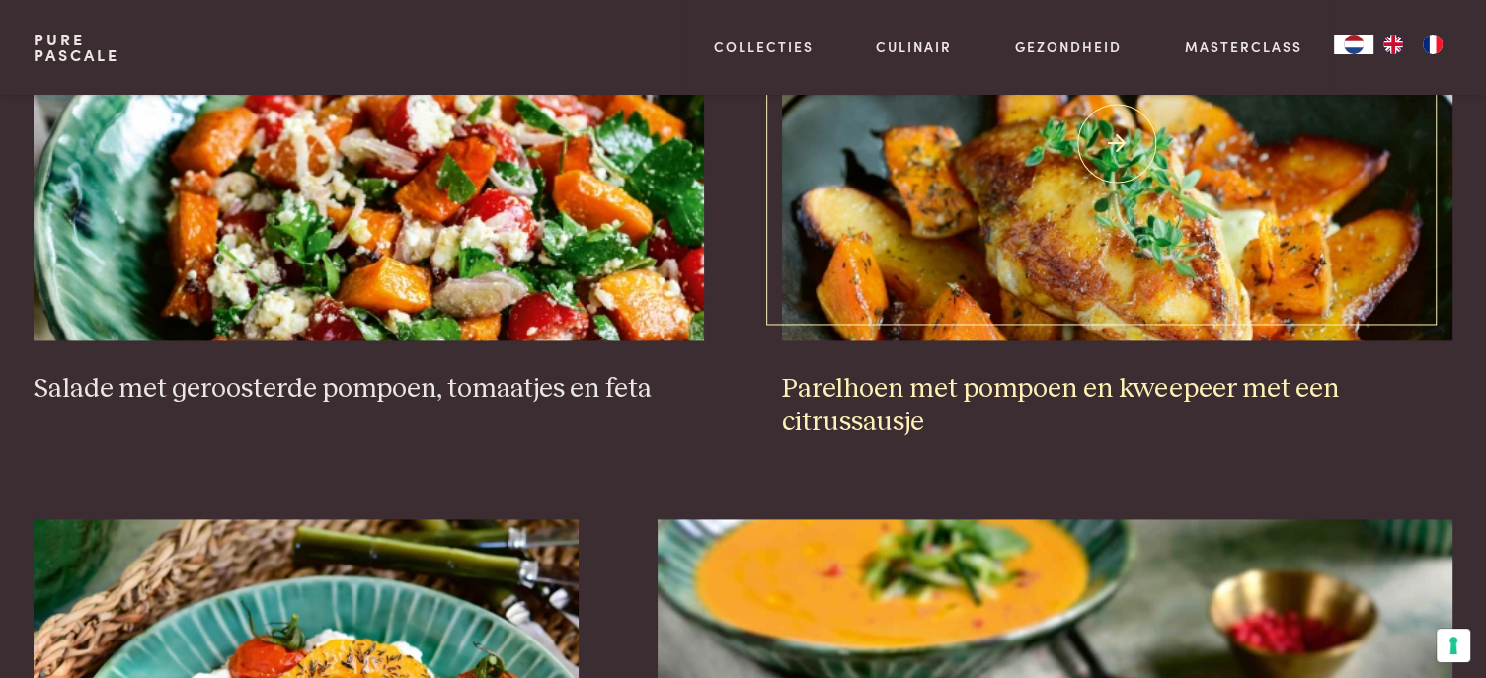
click at [1084, 386] on h3 "Parelhoen met pompoen en kweepeer met een citrussausje" at bounding box center [1117, 406] width 670 height 68
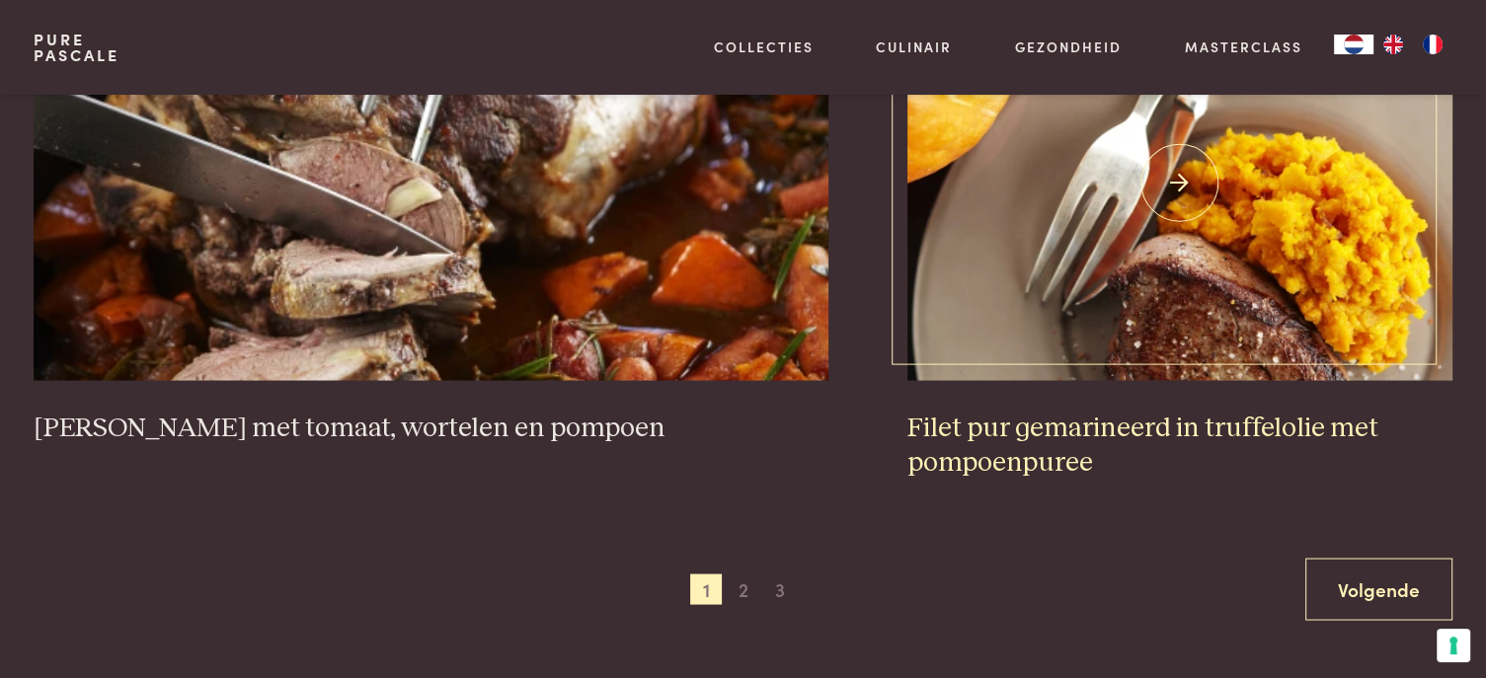
scroll to position [3712, 0]
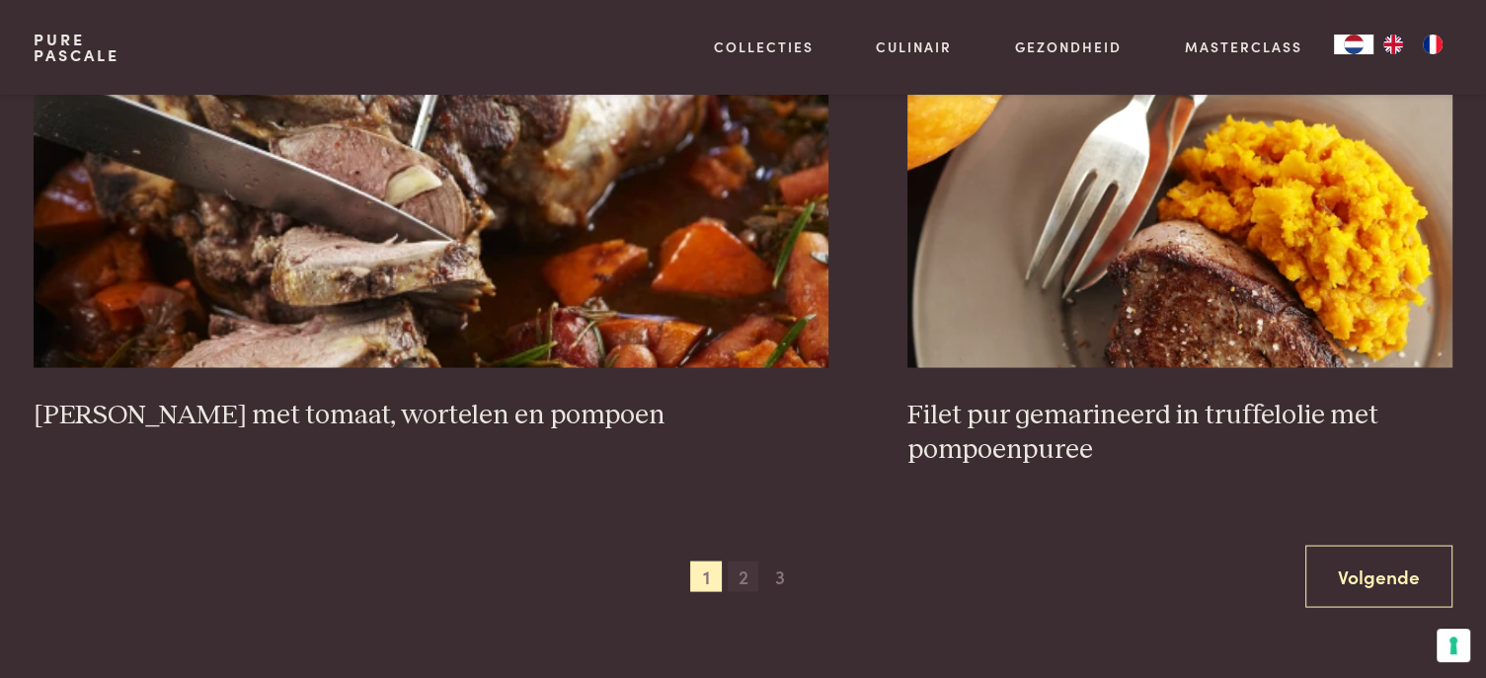
click at [745, 569] on span "2" at bounding box center [744, 577] width 32 height 32
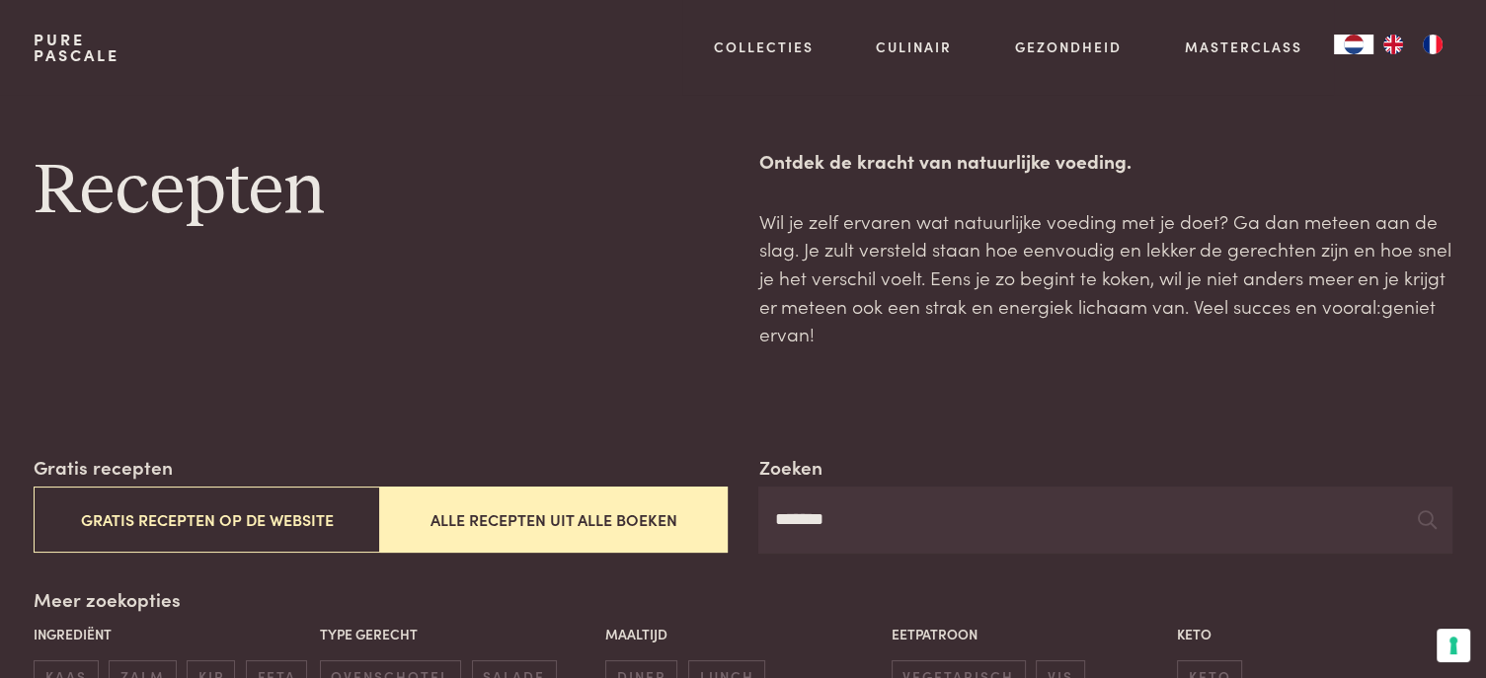
click at [875, 528] on input "*******" at bounding box center [1104, 520] width 693 height 67
type input "*"
click at [584, 524] on button "Alle recepten uit alle boeken" at bounding box center [553, 520] width 347 height 66
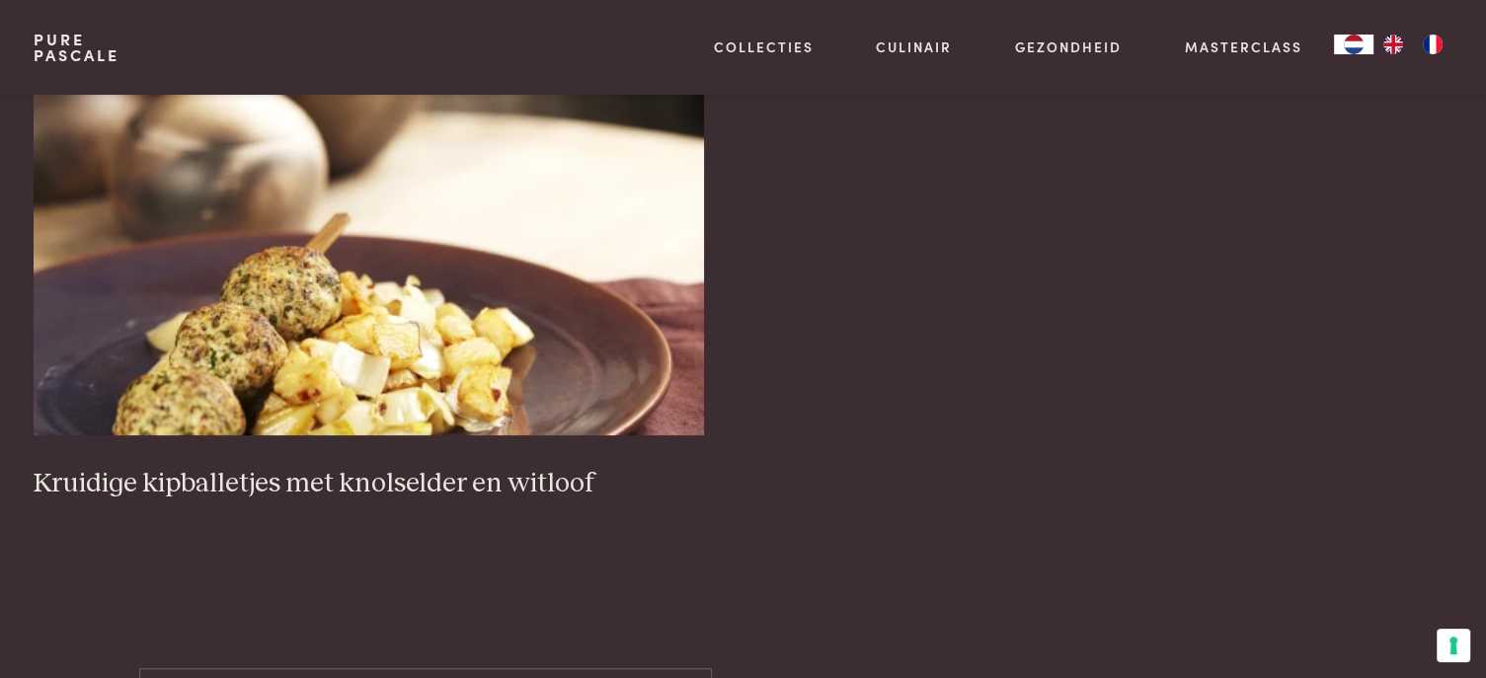
scroll to position [947, 0]
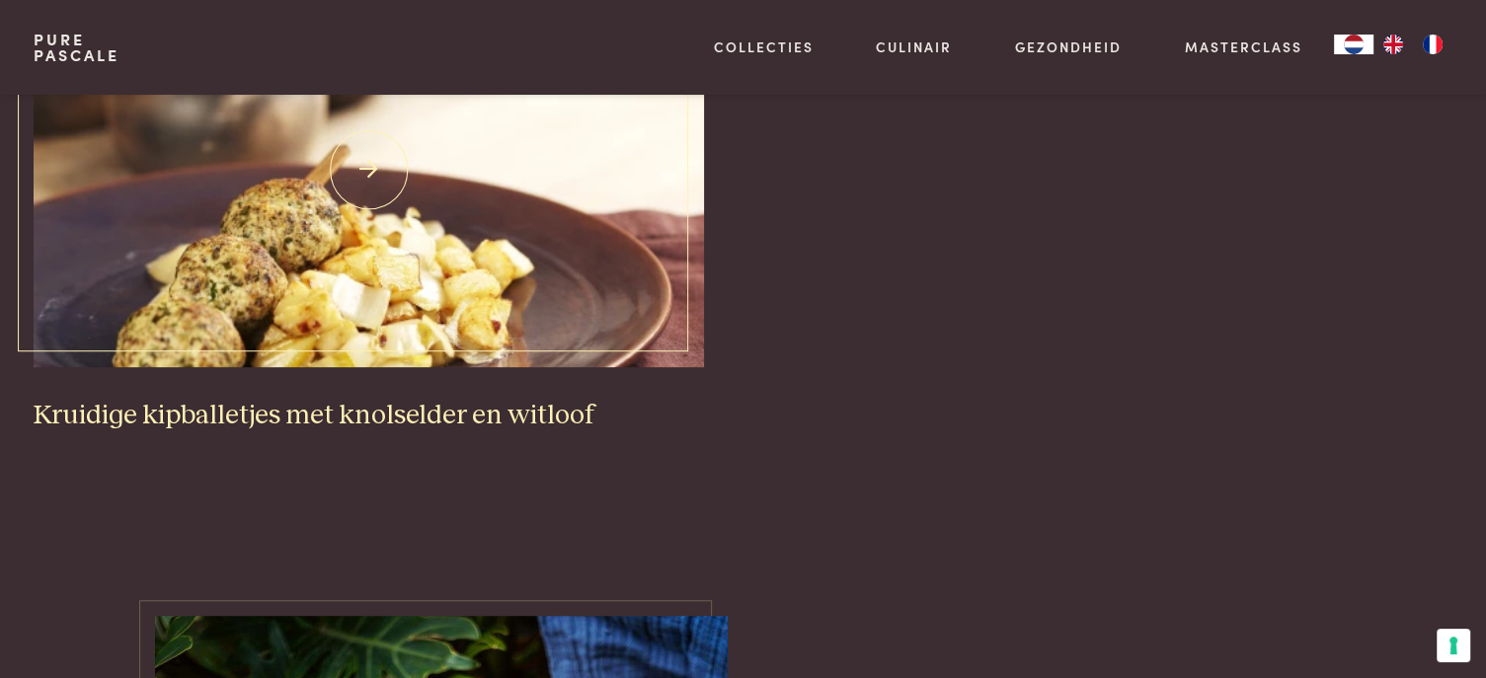
click at [415, 410] on h3 "Kruidige kipballetjes met knolselder en witloof" at bounding box center [369, 416] width 670 height 35
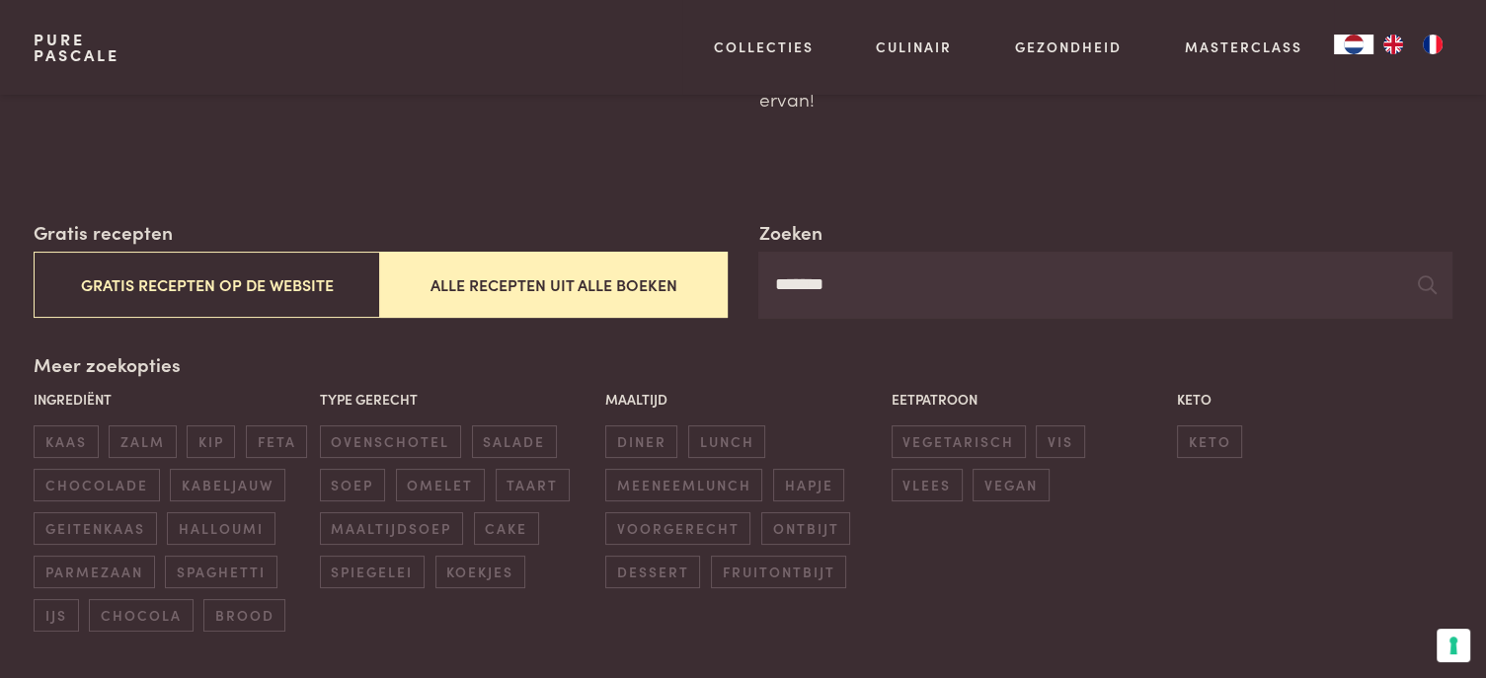
scroll to position [236, 0]
drag, startPoint x: 852, startPoint y: 283, endPoint x: 751, endPoint y: 283, distance: 101.7
click at [751, 283] on div "Zoeken ******* Gratis recepten Gratis recepten op de website Alle recepten uit …" at bounding box center [743, 267] width 1418 height 101
type input "****"
click at [589, 280] on button "Alle recepten uit alle boeken" at bounding box center [553, 284] width 347 height 66
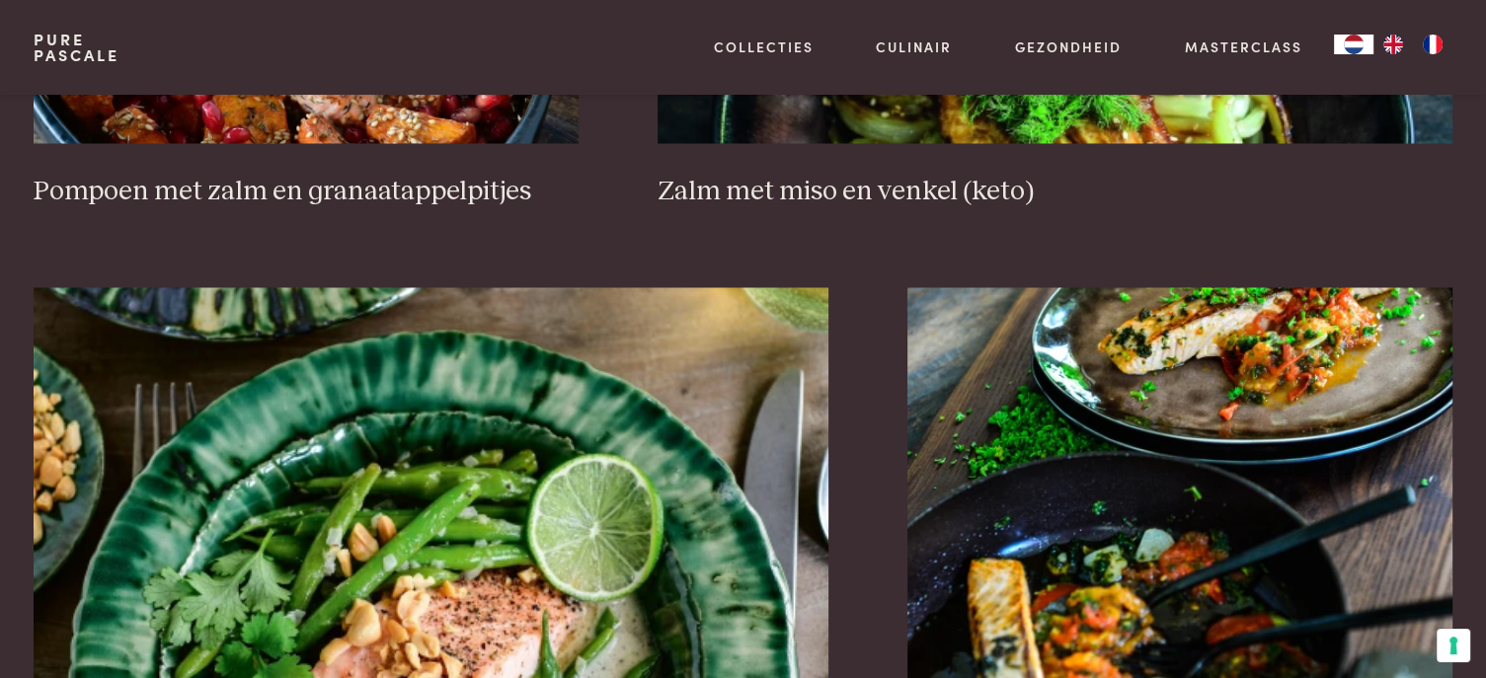
scroll to position [3613, 0]
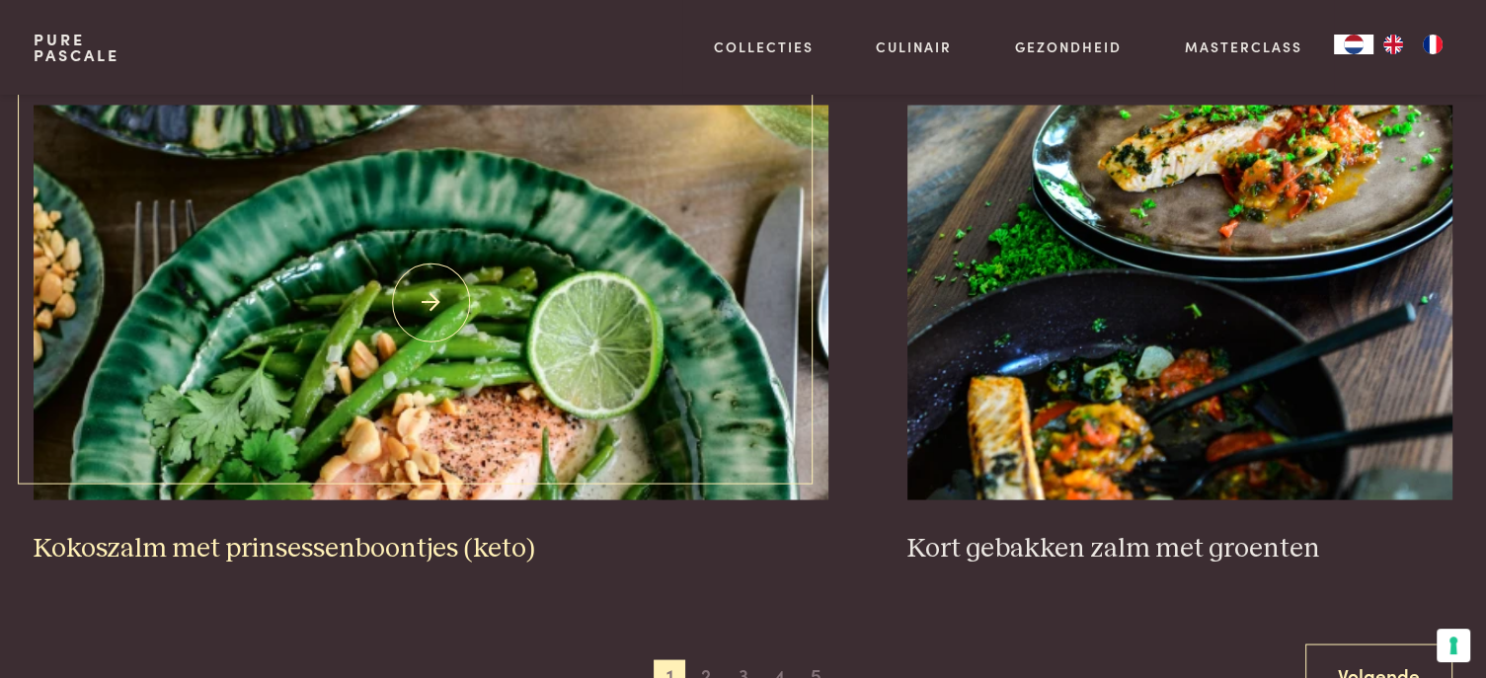
click at [344, 546] on h3 "Kokoszalm met prinsessenboontjes (keto)" at bounding box center [431, 548] width 795 height 35
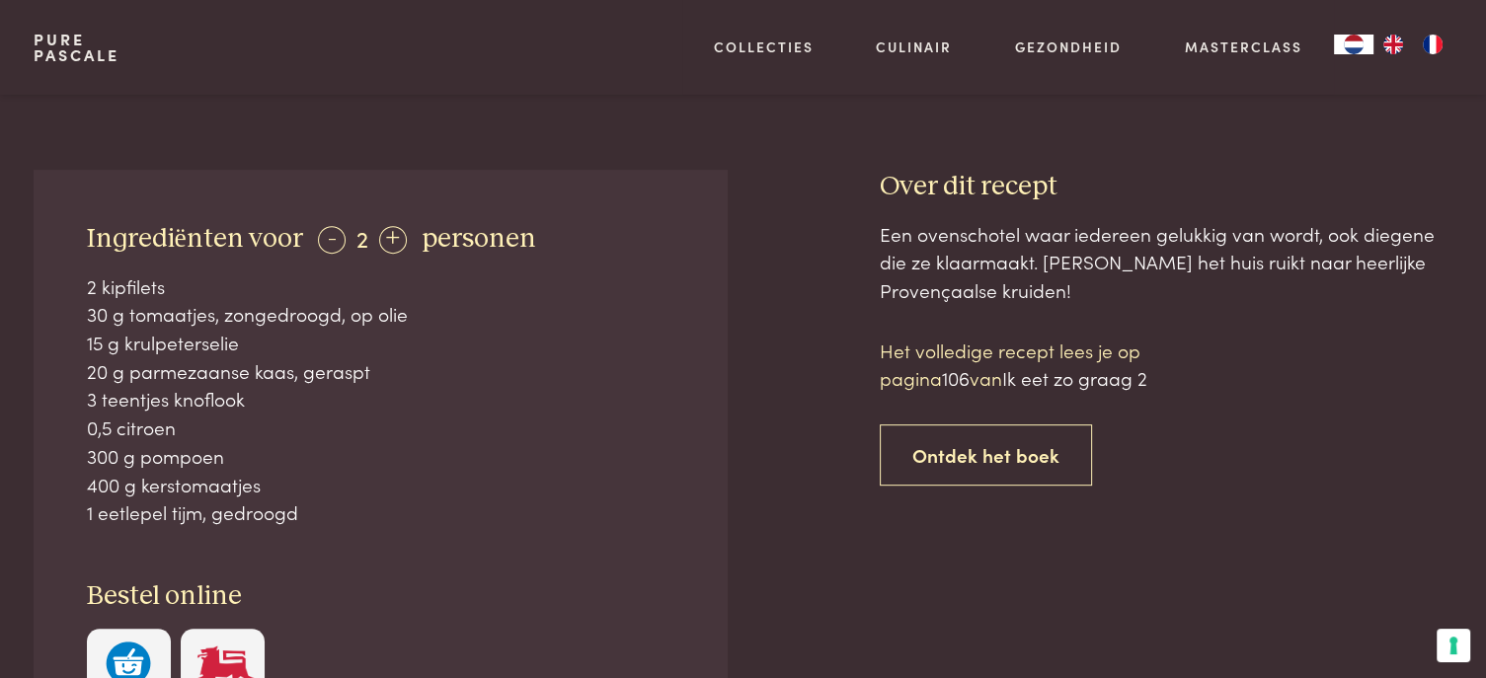
scroll to position [790, 0]
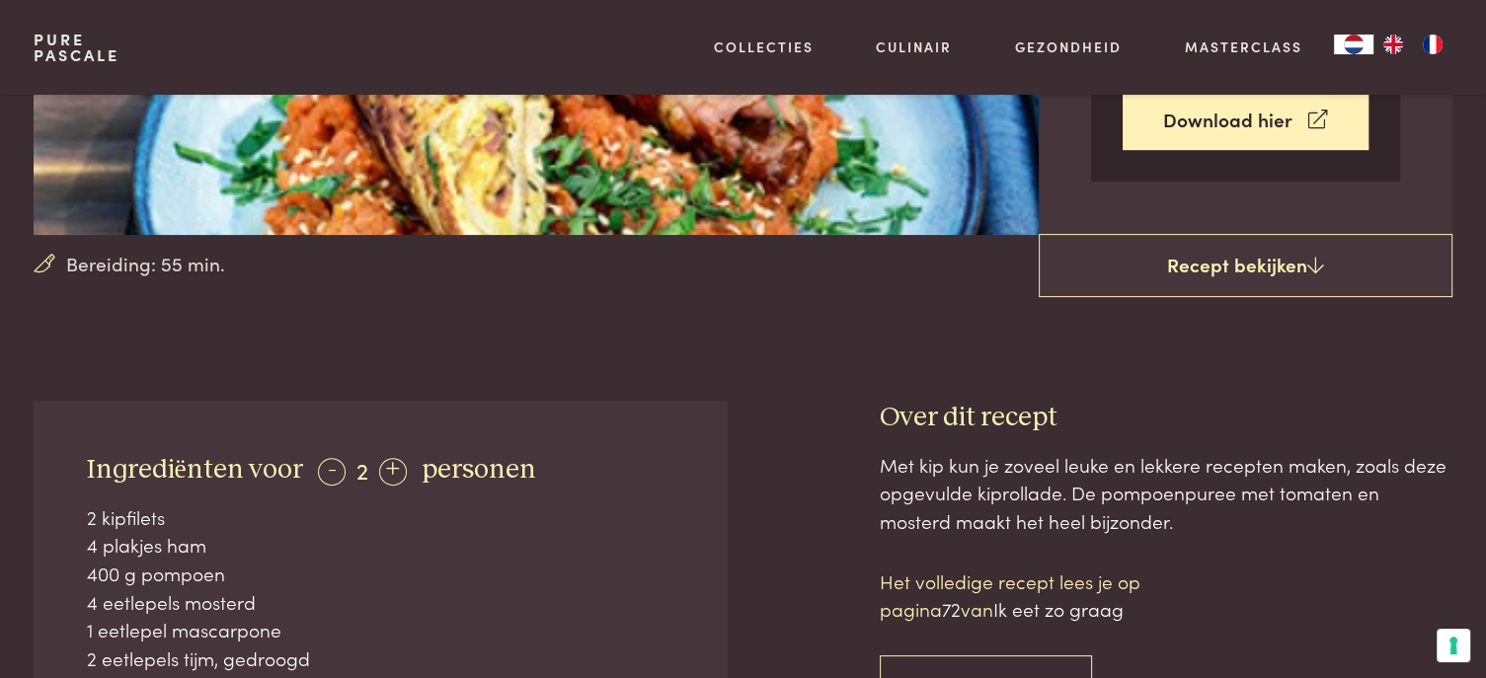
scroll to position [691, 0]
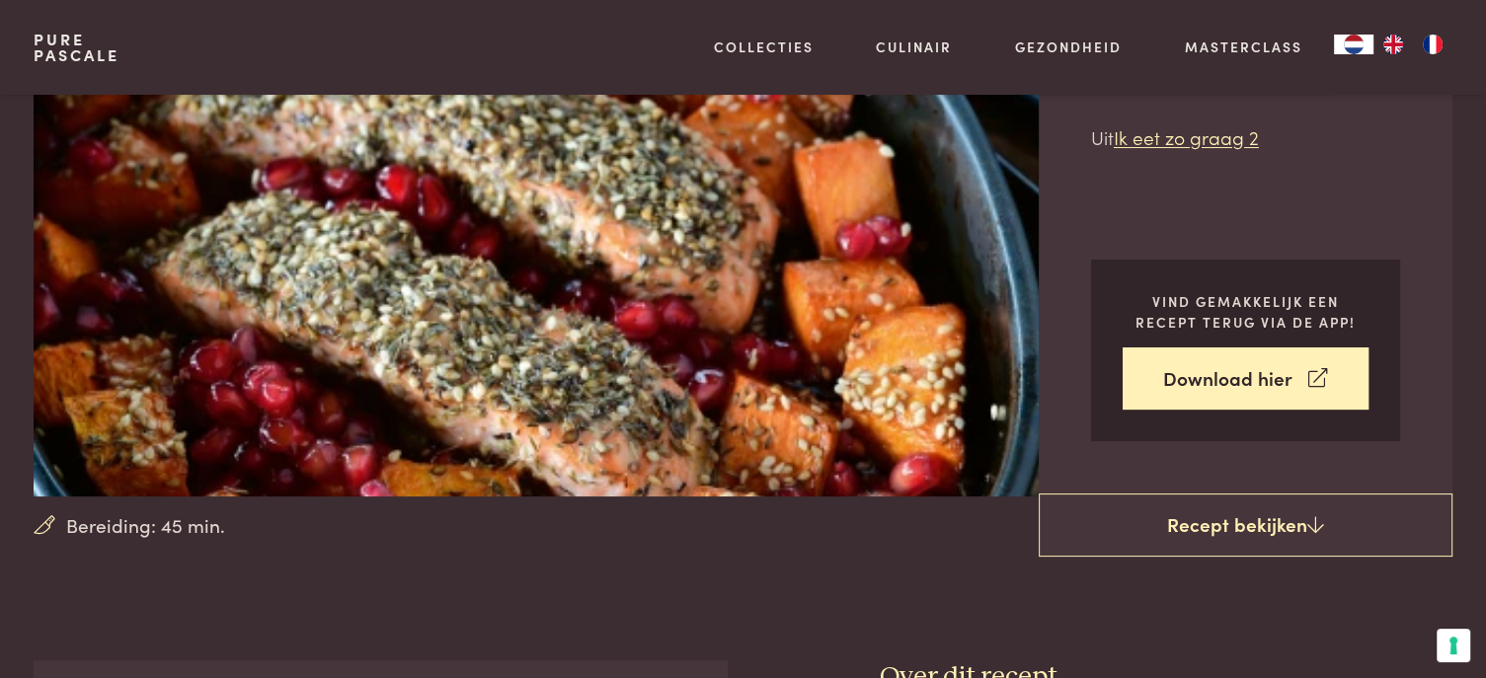
scroll to position [198, 0]
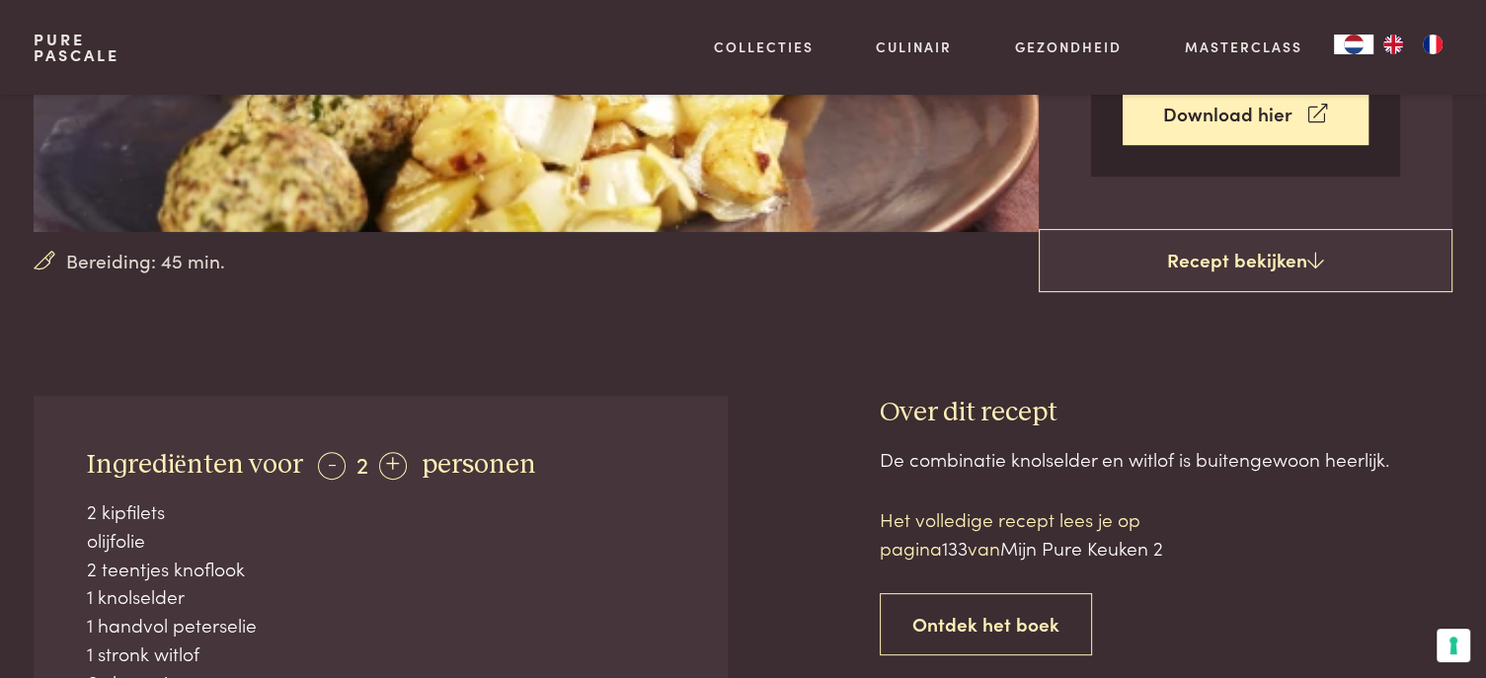
scroll to position [494, 0]
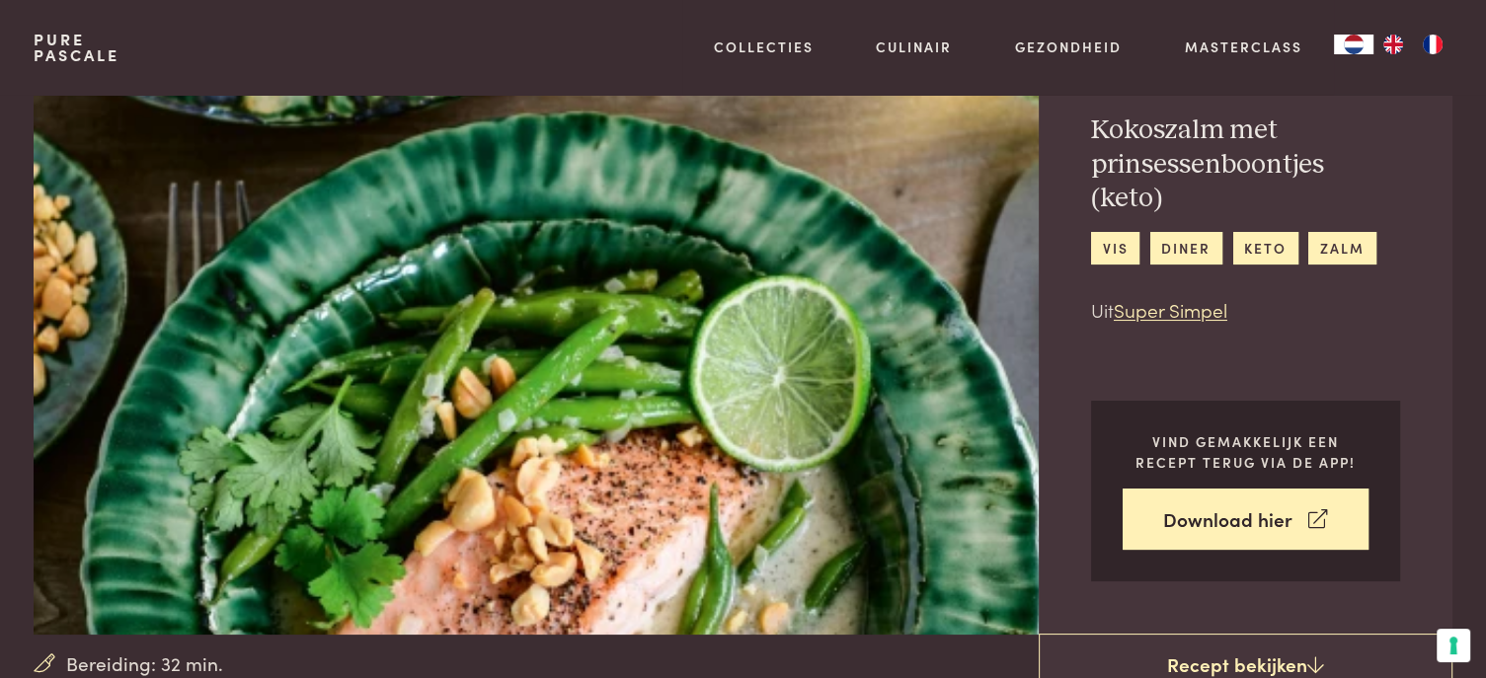
scroll to position [198, 0]
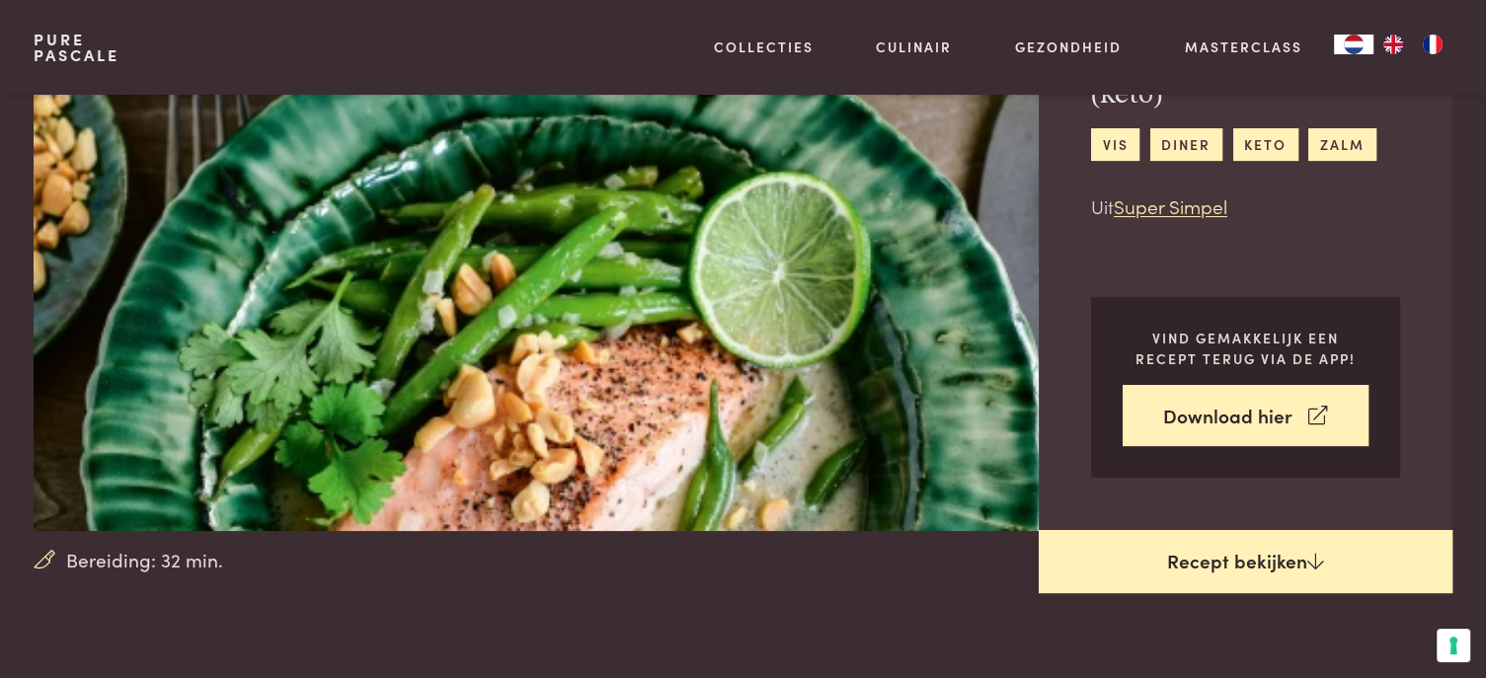
click at [1259, 560] on link "Recept bekijken" at bounding box center [1246, 561] width 414 height 63
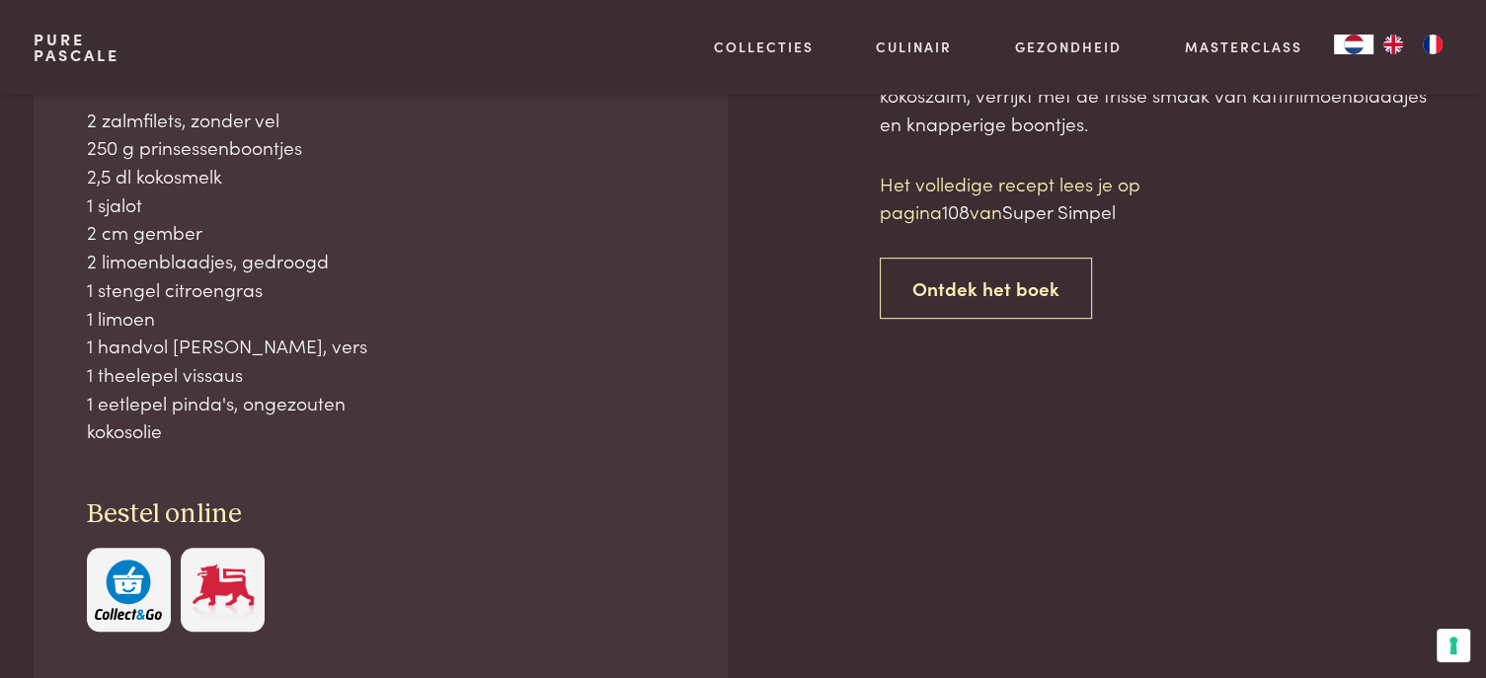
scroll to position [893, 0]
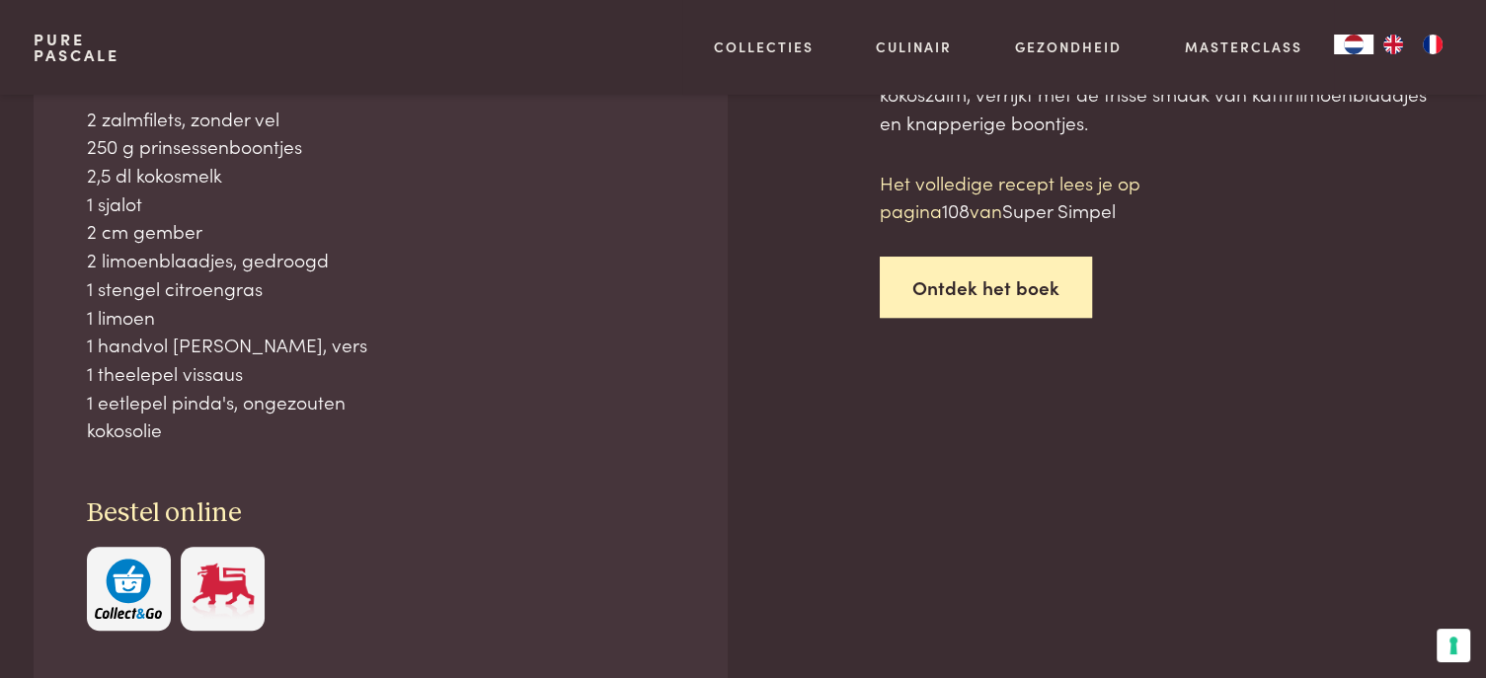
click at [987, 283] on link "Ontdek het boek" at bounding box center [986, 288] width 212 height 62
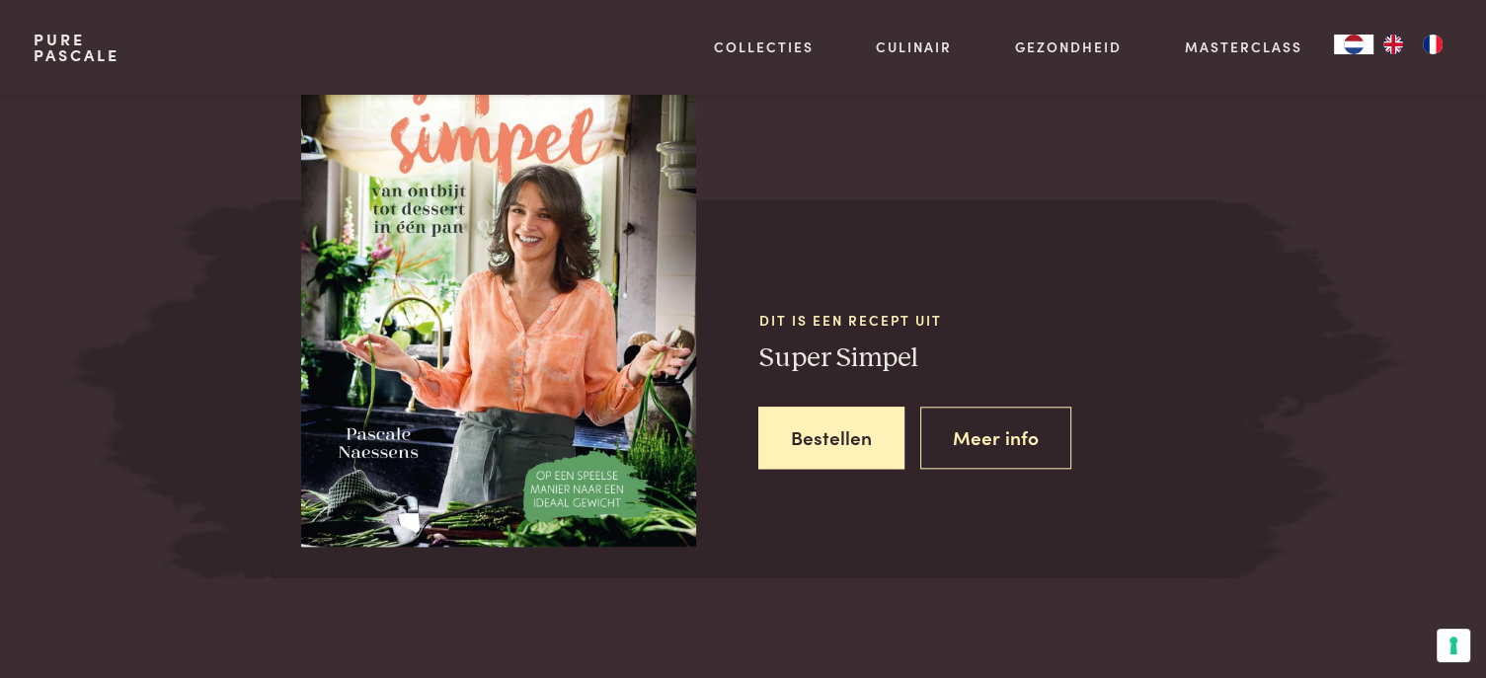
scroll to position [1916, 0]
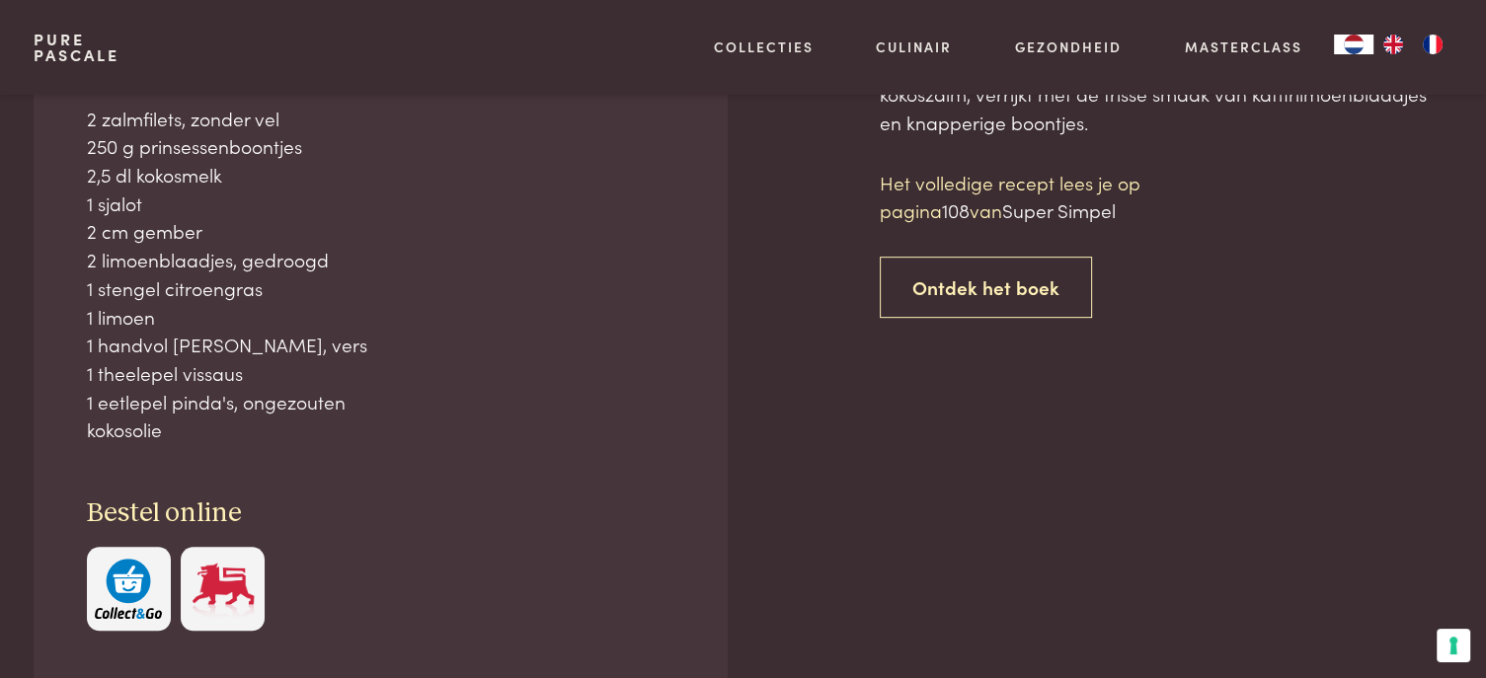
scroll to position [794, 0]
